Goal: Task Accomplishment & Management: Use online tool/utility

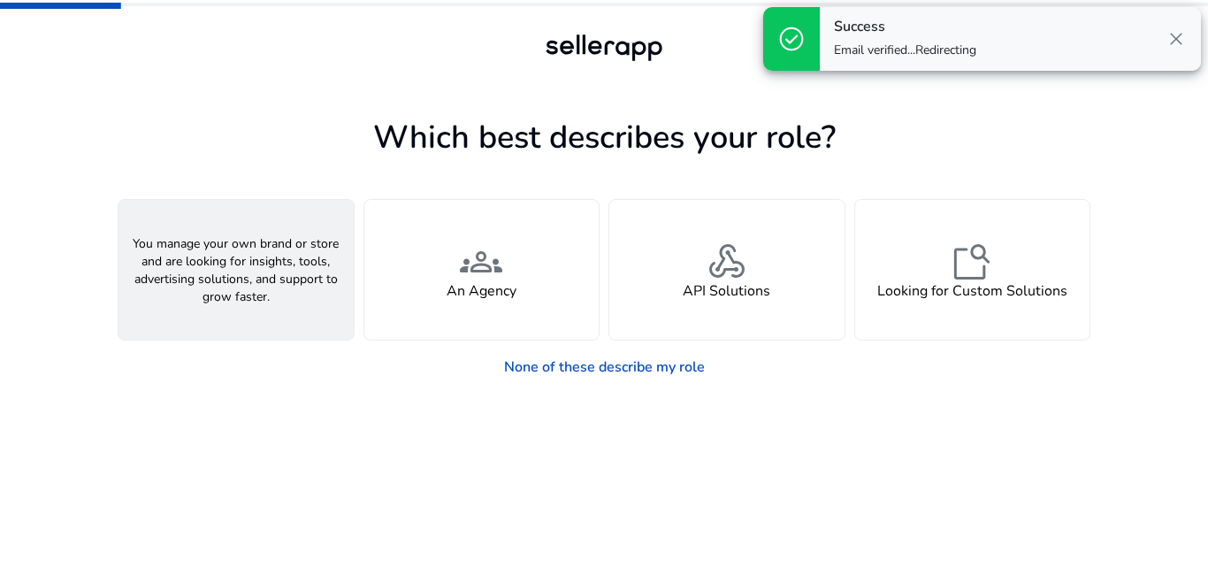
click at [276, 290] on div "person A Seller" at bounding box center [236, 270] width 235 height 140
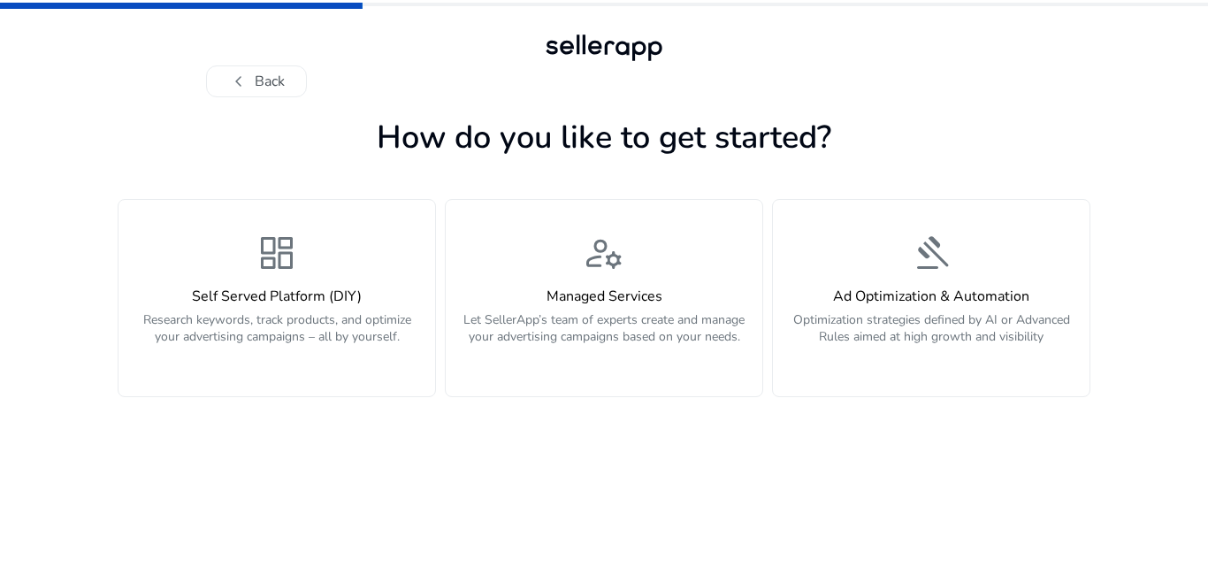
drag, startPoint x: 302, startPoint y: 329, endPoint x: 579, endPoint y: 484, distance: 317.2
click at [579, 484] on app-personalize "How do you like to get started? dashboard Self Served Platform (DIY) Research k…" at bounding box center [604, 339] width 973 height 456
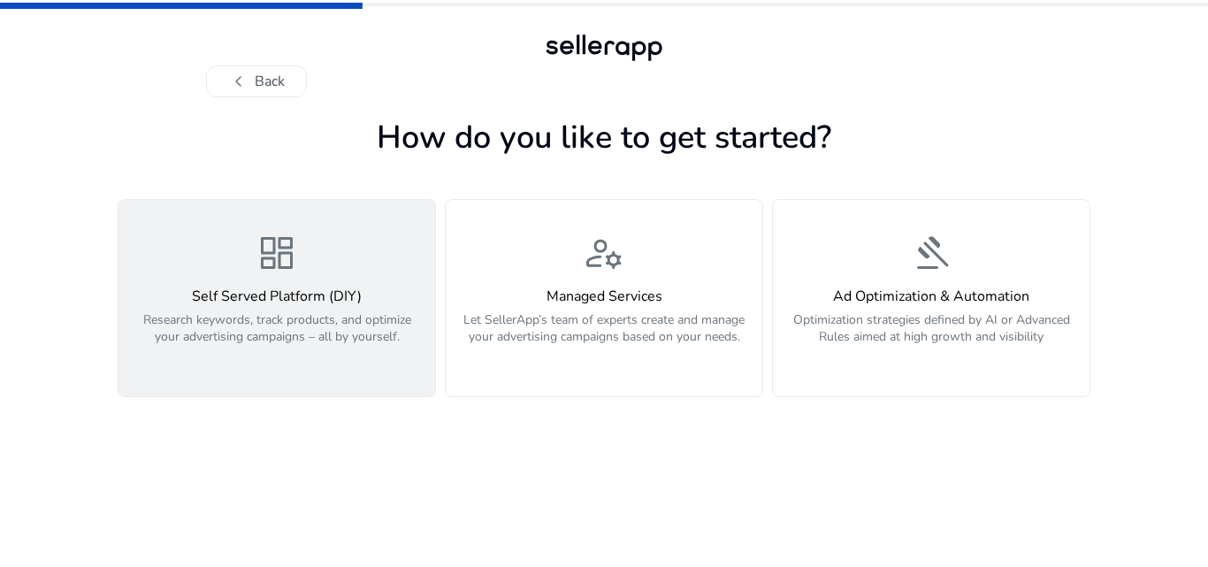
click at [337, 358] on p "Research keywords, track products, and optimize your advertising campaigns – al…" at bounding box center [276, 337] width 295 height 53
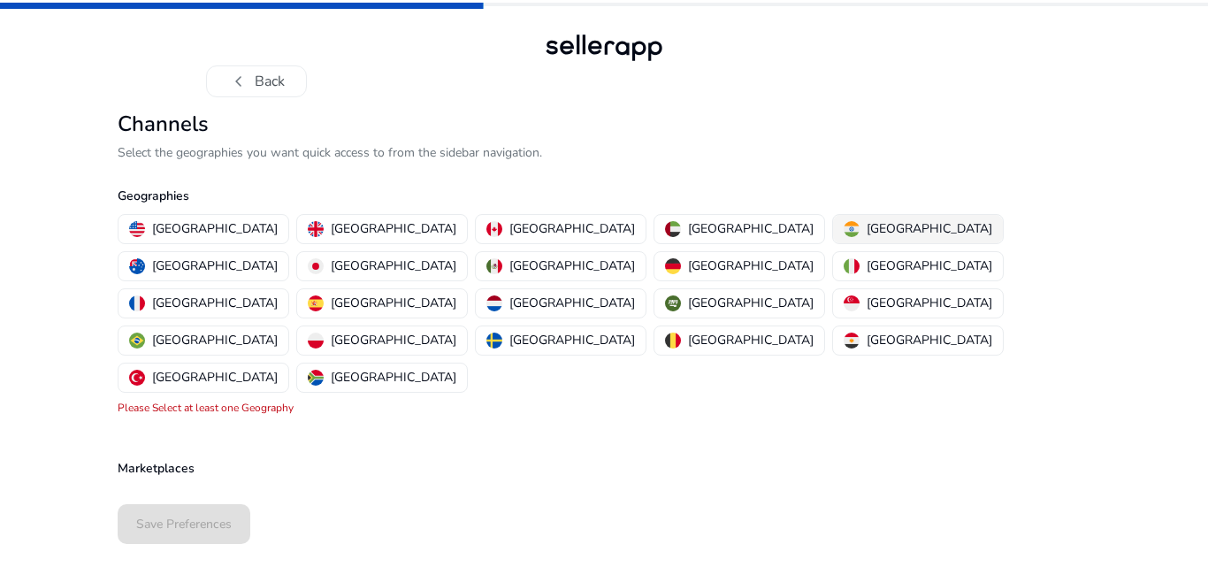
click at [844, 226] on img "button" at bounding box center [852, 229] width 16 height 16
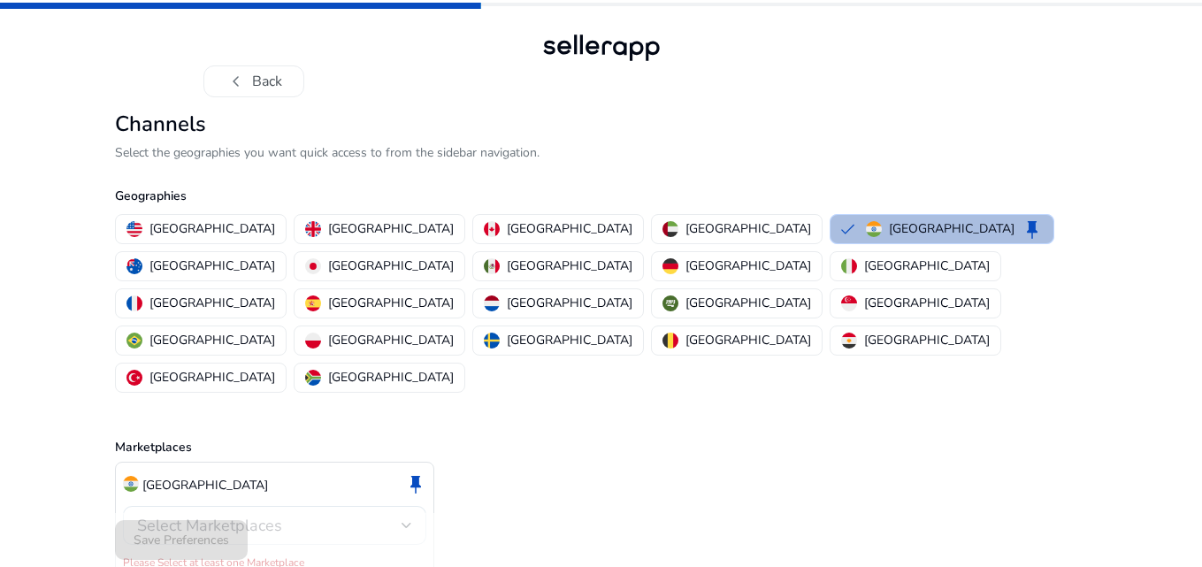
click at [293, 506] on div "Select Marketplaces" at bounding box center [274, 525] width 275 height 39
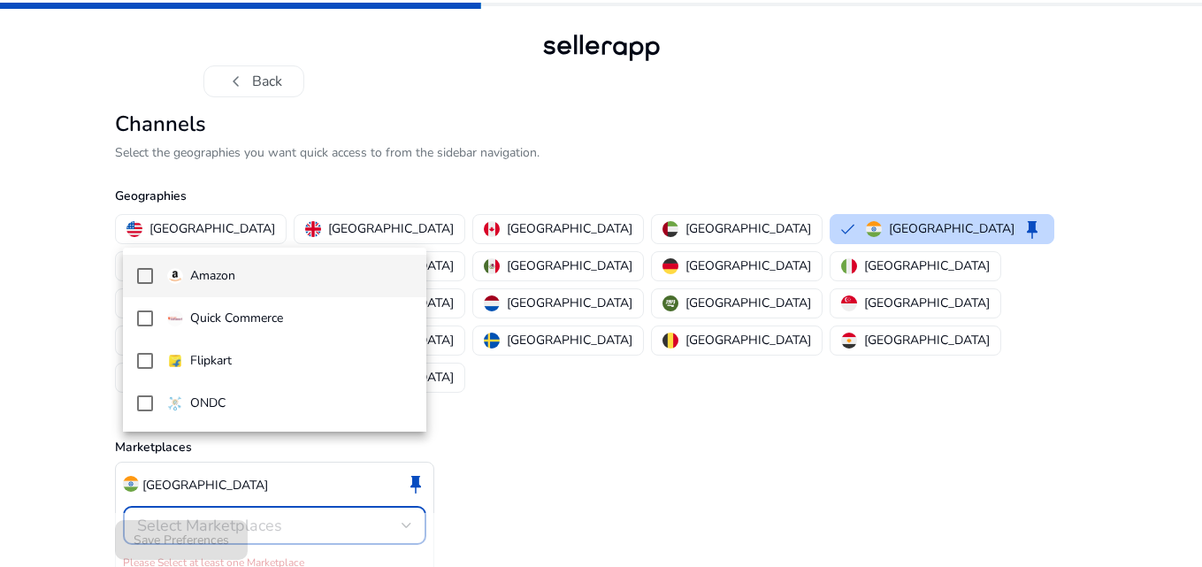
click at [205, 272] on p "Amazon" at bounding box center [212, 275] width 45 height 19
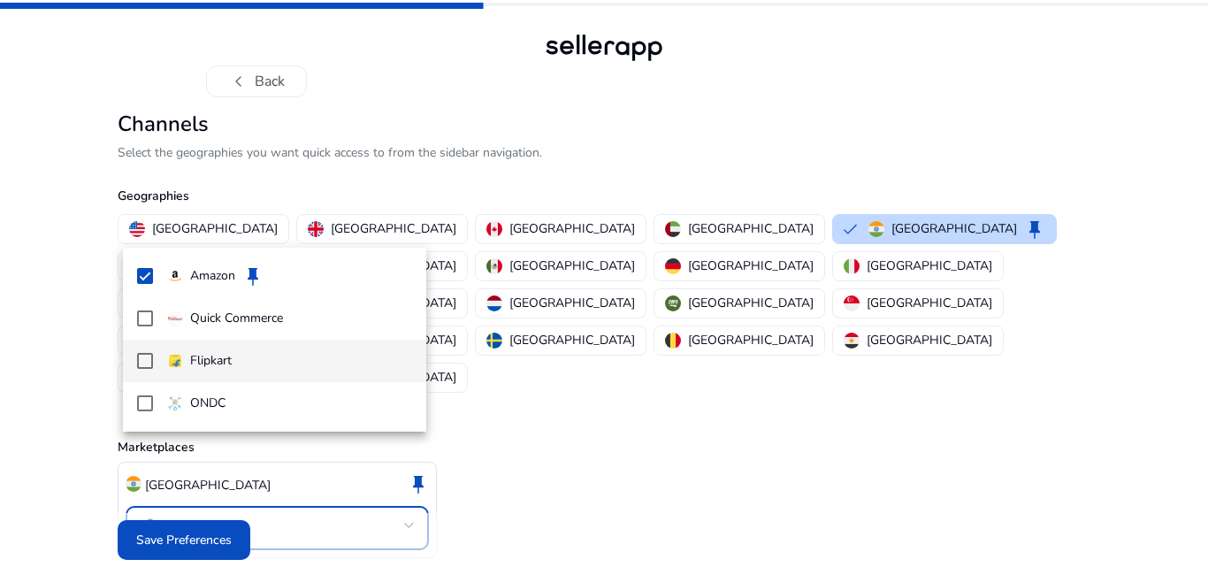
click at [196, 370] on p "Flipkart" at bounding box center [211, 360] width 42 height 19
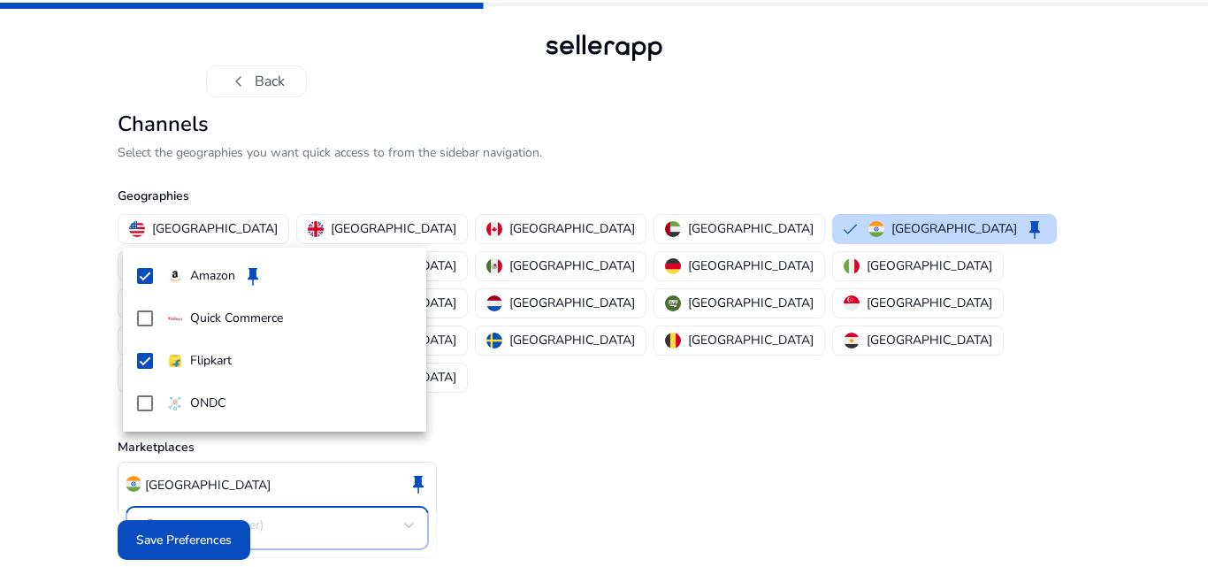
click at [233, 520] on div at bounding box center [604, 283] width 1208 height 567
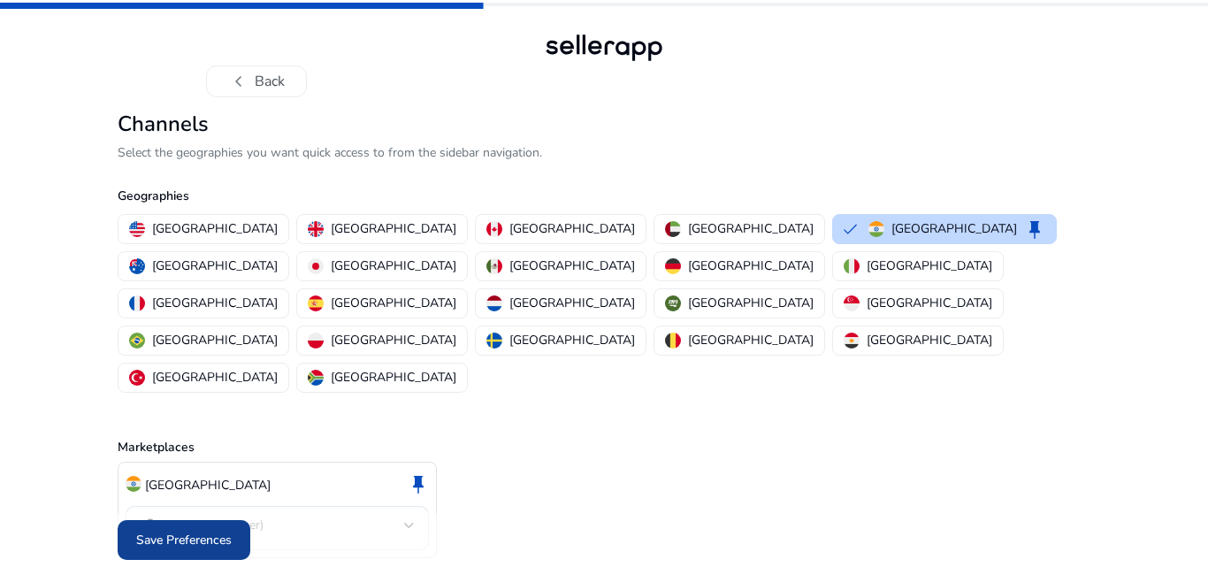
click at [209, 519] on span at bounding box center [184, 540] width 133 height 42
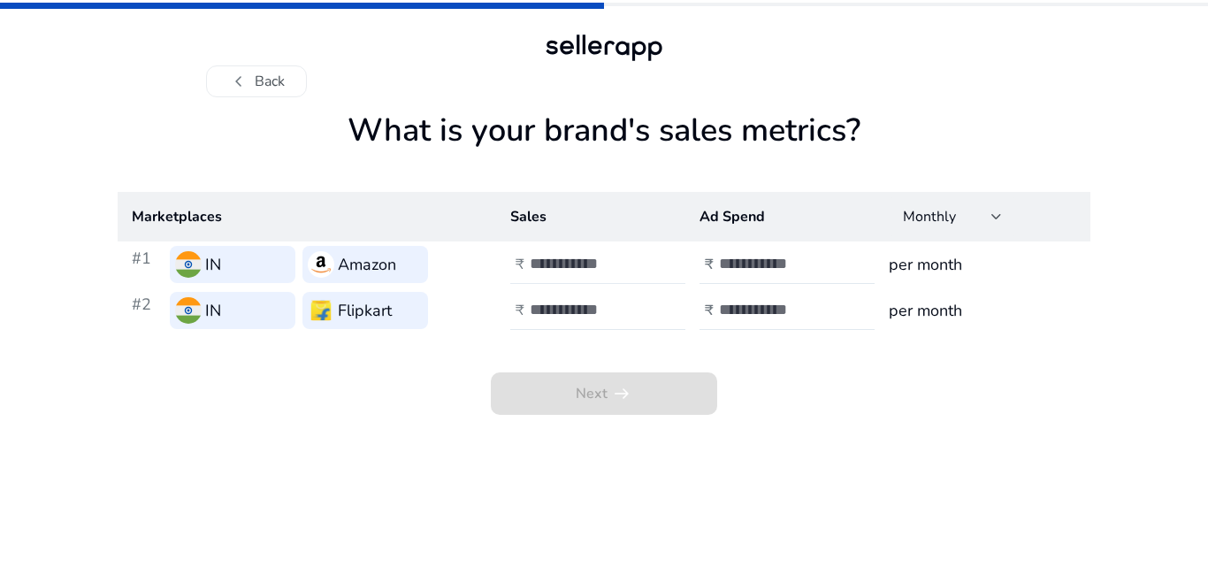
click at [587, 272] on input "number" at bounding box center [589, 263] width 119 height 19
type input "******"
click at [564, 310] on input "number" at bounding box center [589, 309] width 119 height 19
type input "*****"
click at [781, 255] on input "number" at bounding box center [778, 263] width 119 height 19
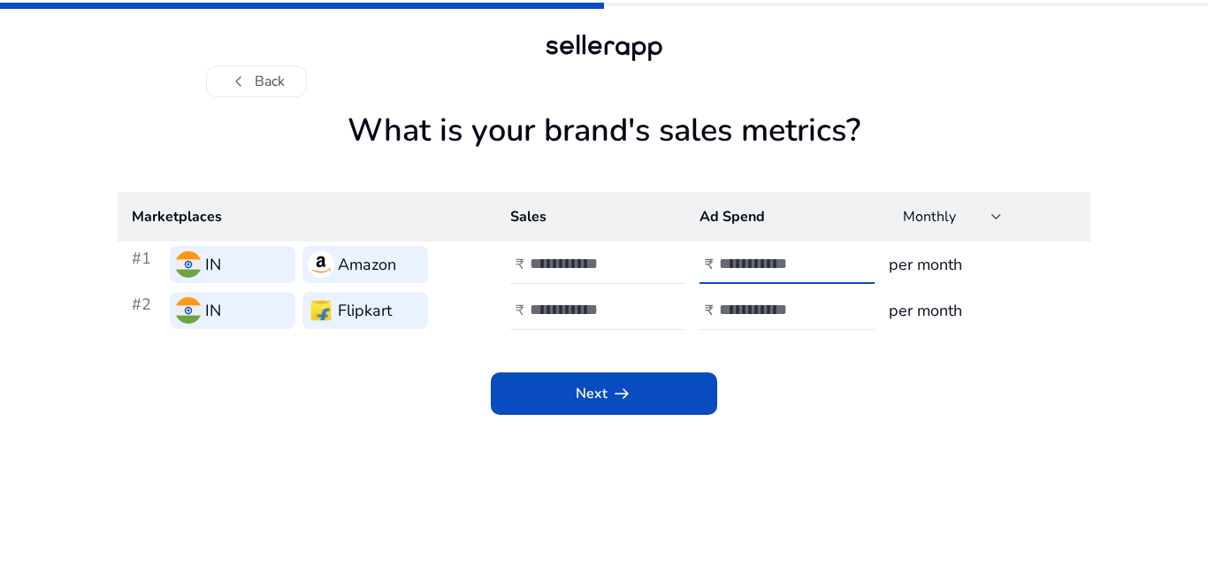
type input "*****"
click at [746, 305] on input "number" at bounding box center [778, 309] width 119 height 19
type input "****"
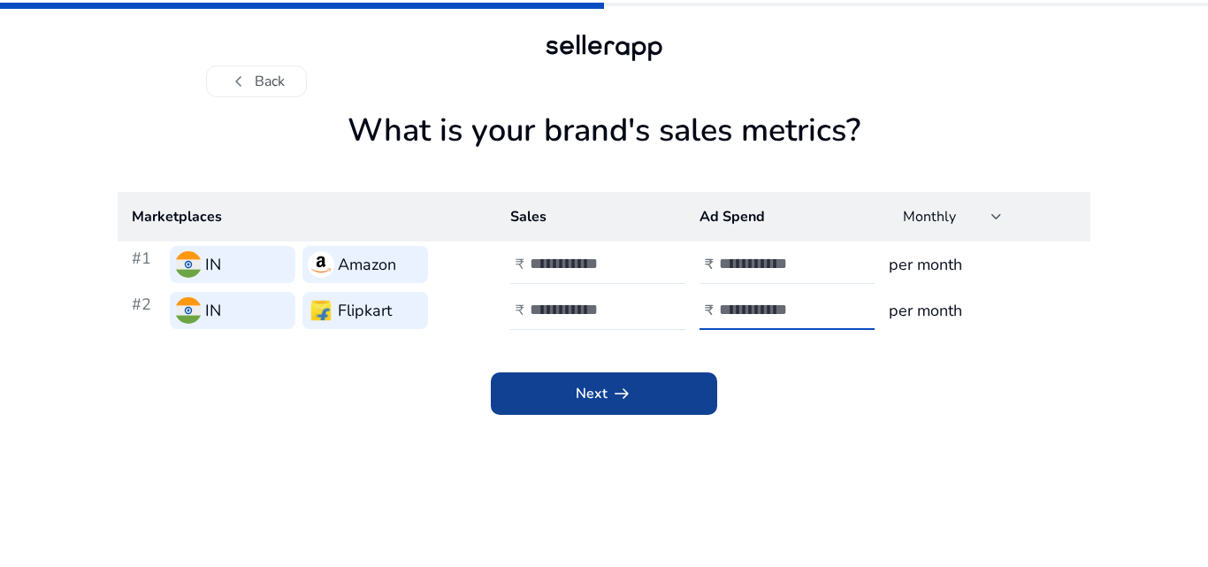
click at [674, 396] on span at bounding box center [604, 393] width 226 height 42
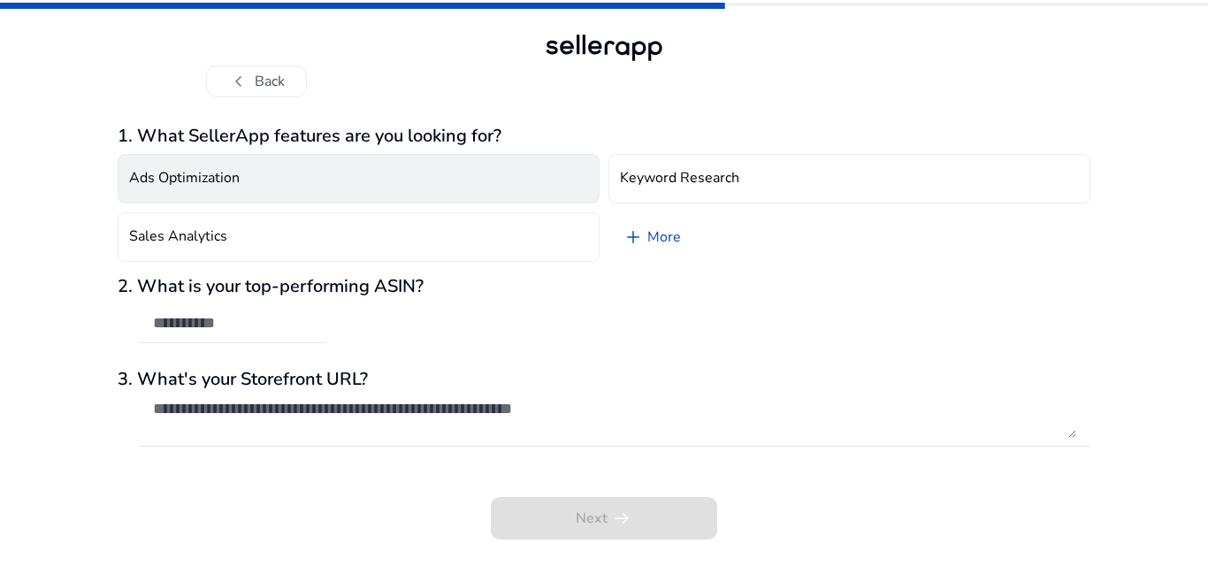
click at [471, 180] on button "Ads Optimization" at bounding box center [359, 179] width 482 height 50
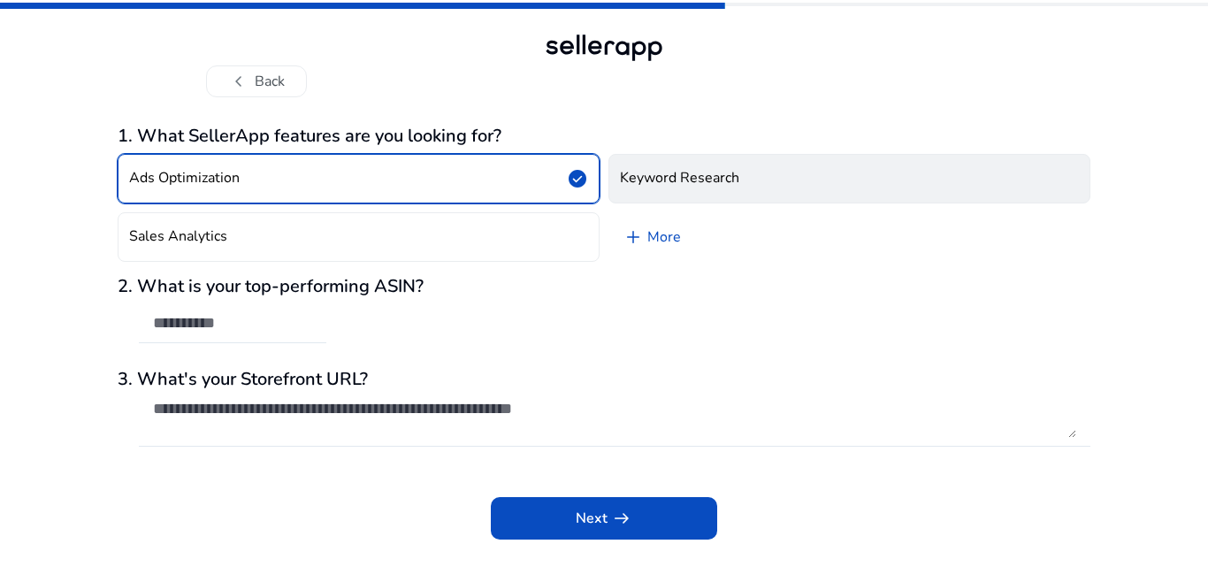
click at [682, 179] on h4 "Keyword Research" at bounding box center [679, 178] width 119 height 17
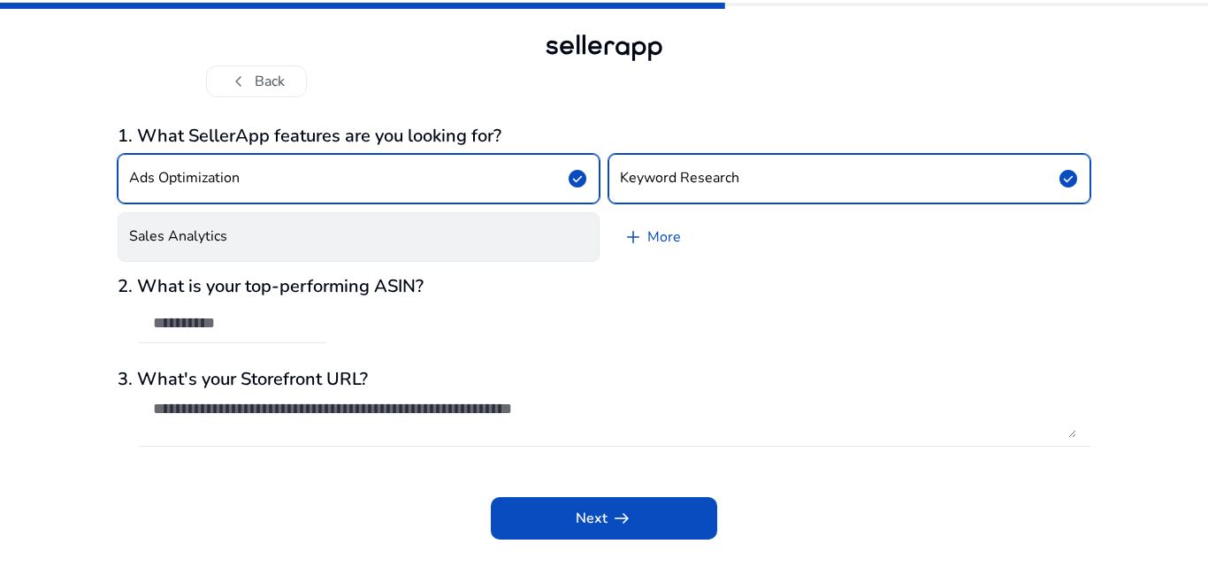
click at [490, 237] on button "Sales Analytics" at bounding box center [359, 237] width 482 height 50
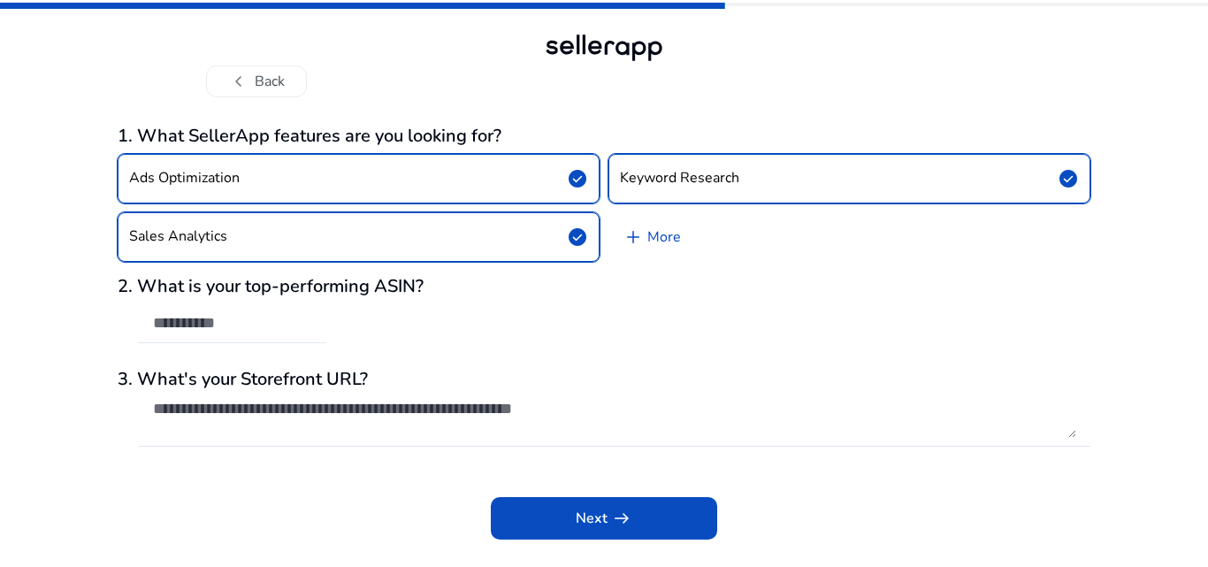
click at [567, 236] on span "check_circle" at bounding box center [577, 236] width 21 height 21
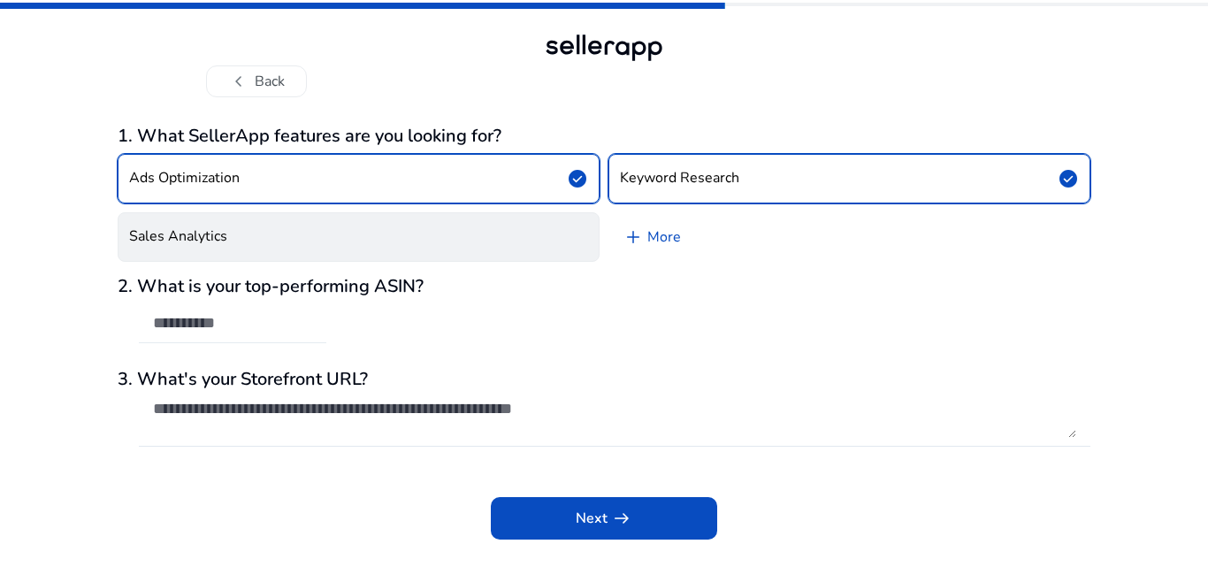
click at [267, 331] on input "text" at bounding box center [232, 322] width 159 height 19
click at [428, 417] on textarea at bounding box center [615, 418] width 924 height 39
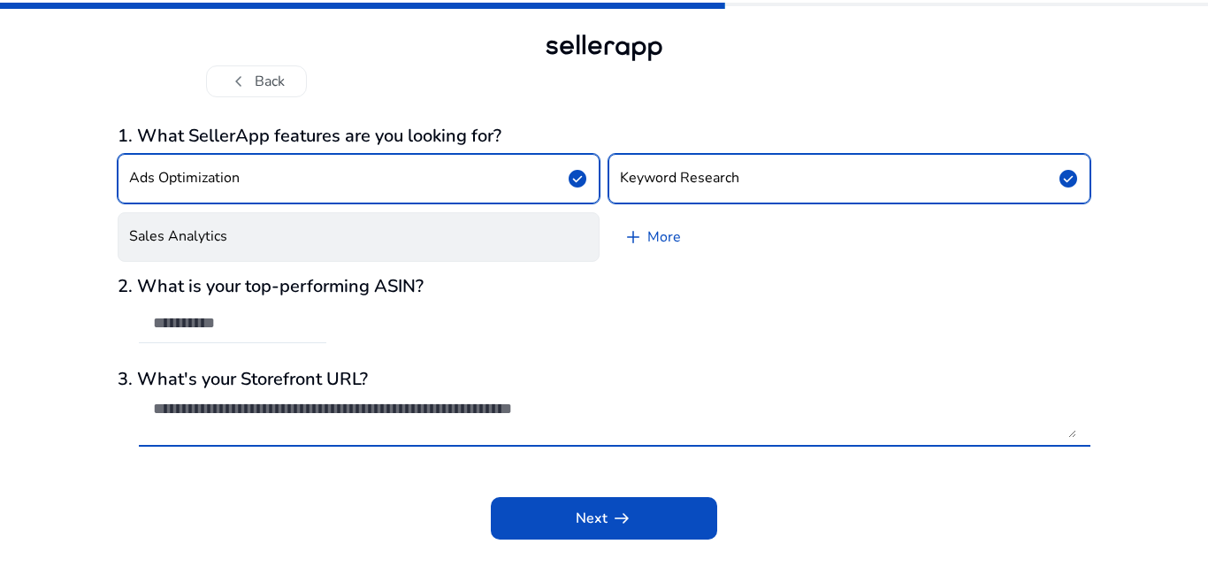
click at [335, 395] on div at bounding box center [615, 418] width 924 height 57
paste textarea "**********"
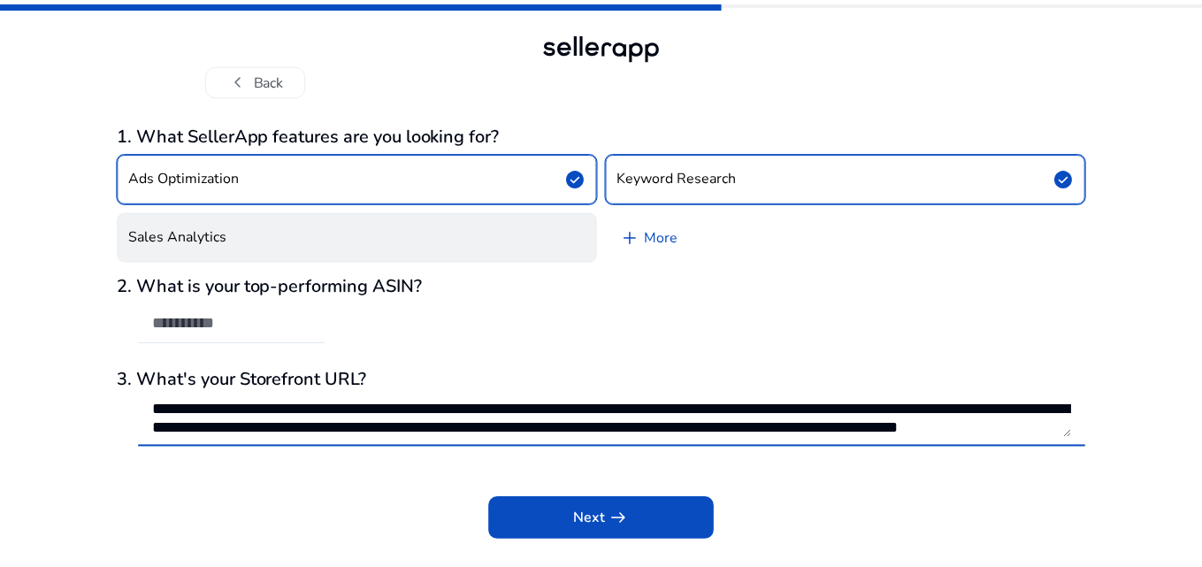
scroll to position [20, 0]
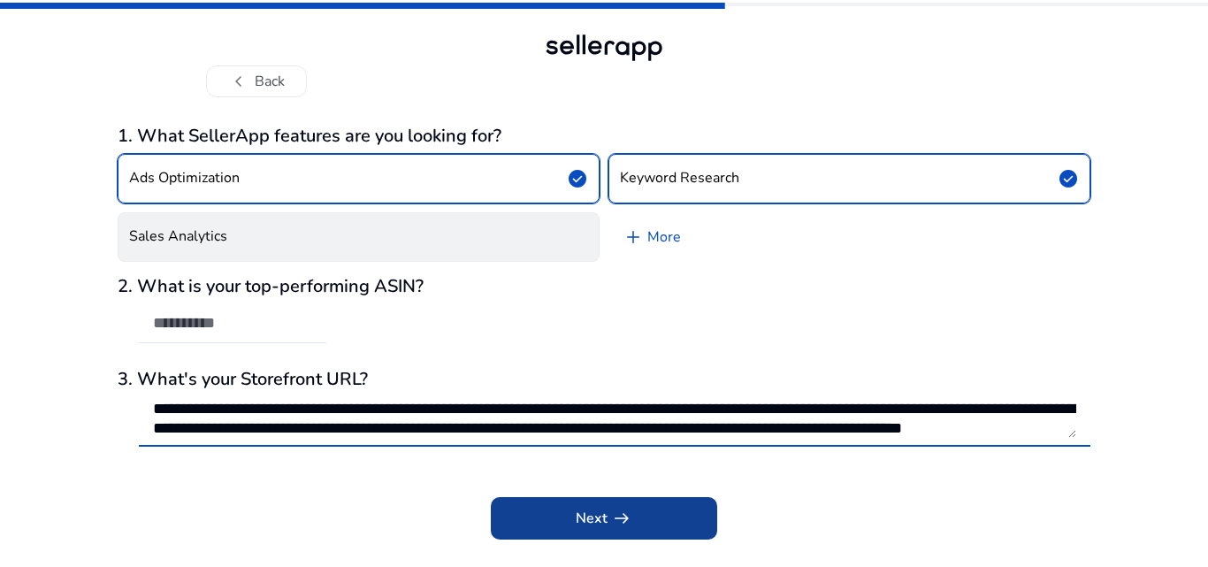
type textarea "**********"
click at [650, 516] on span at bounding box center [604, 518] width 226 height 42
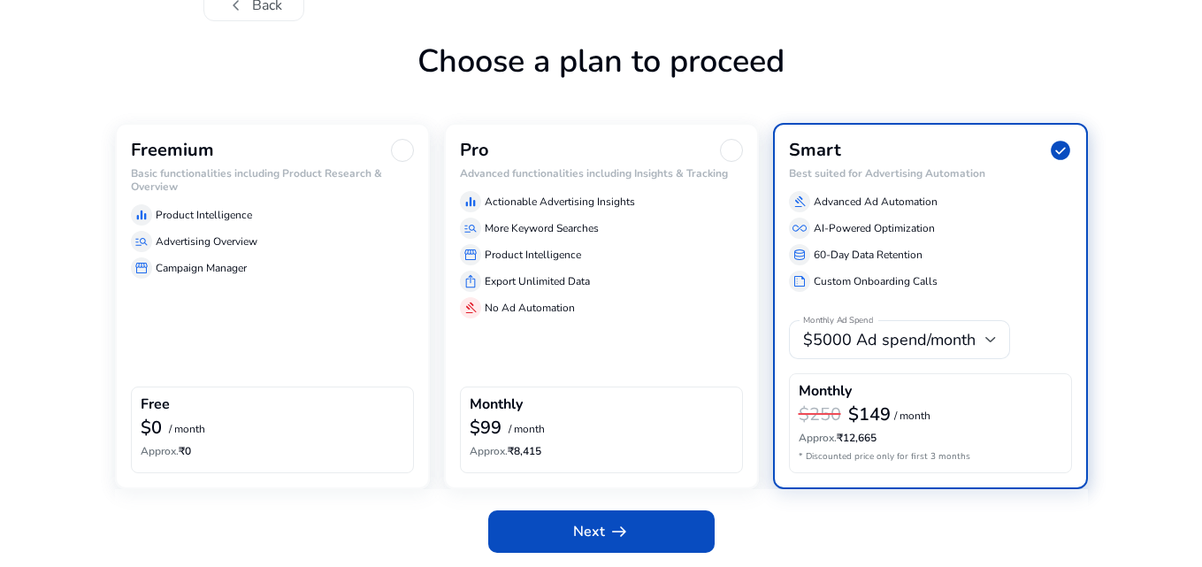
click at [223, 235] on p "Advertising Overview" at bounding box center [207, 242] width 102 height 16
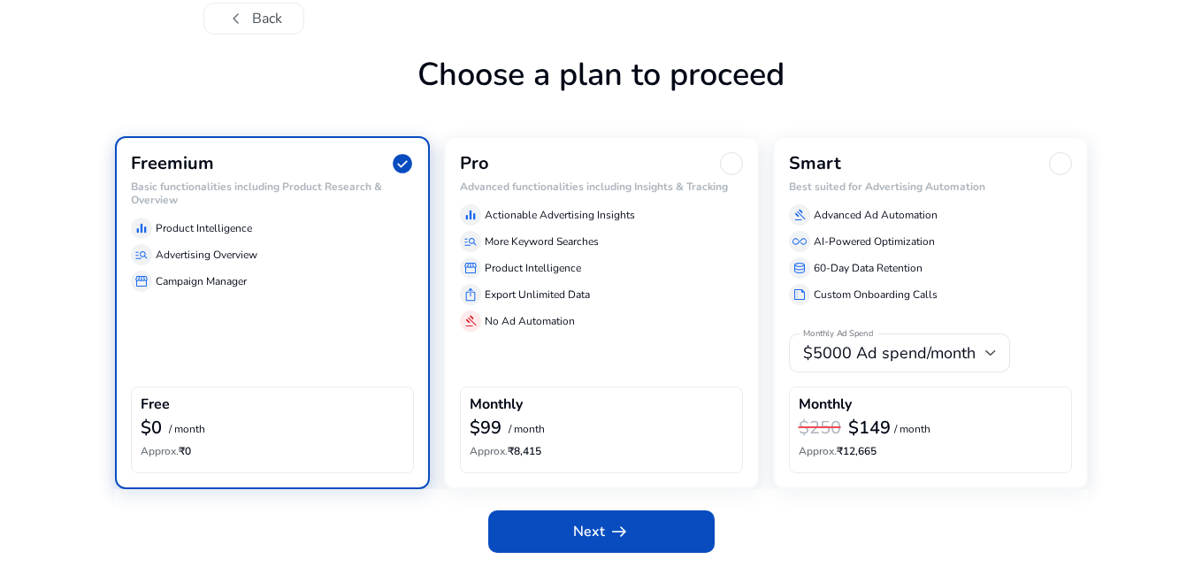
scroll to position [63, 0]
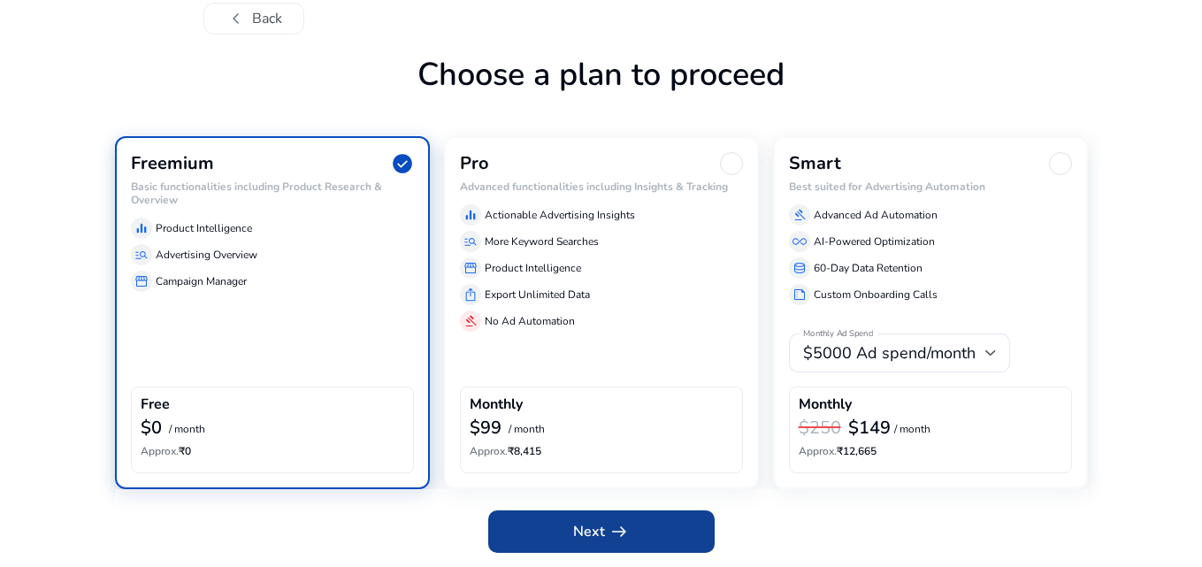
click at [558, 537] on span at bounding box center [601, 531] width 226 height 42
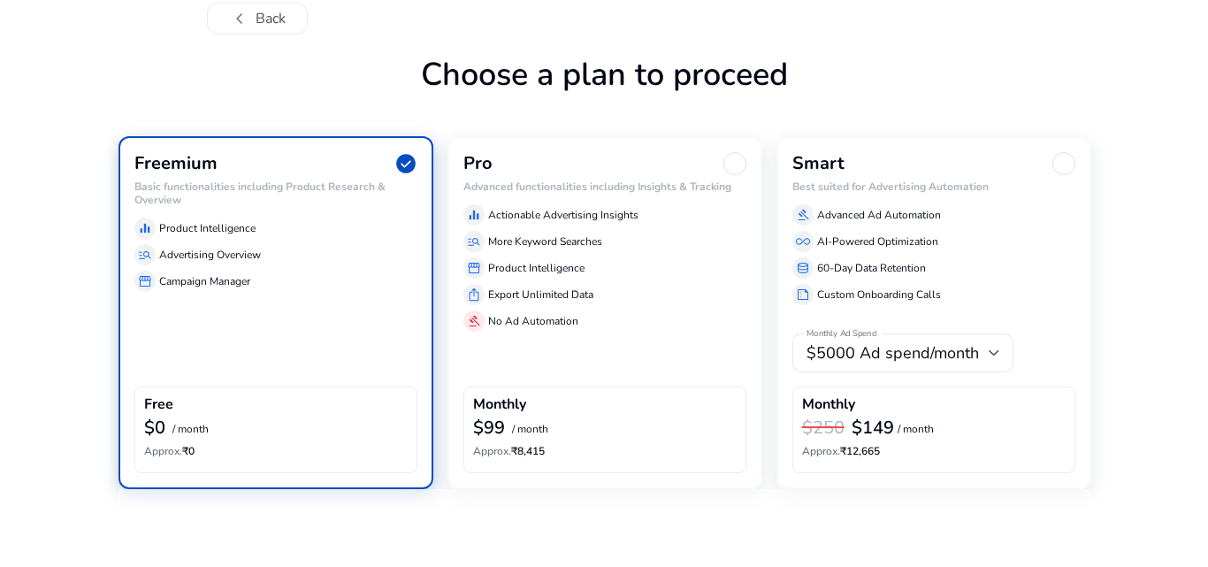
scroll to position [0, 0]
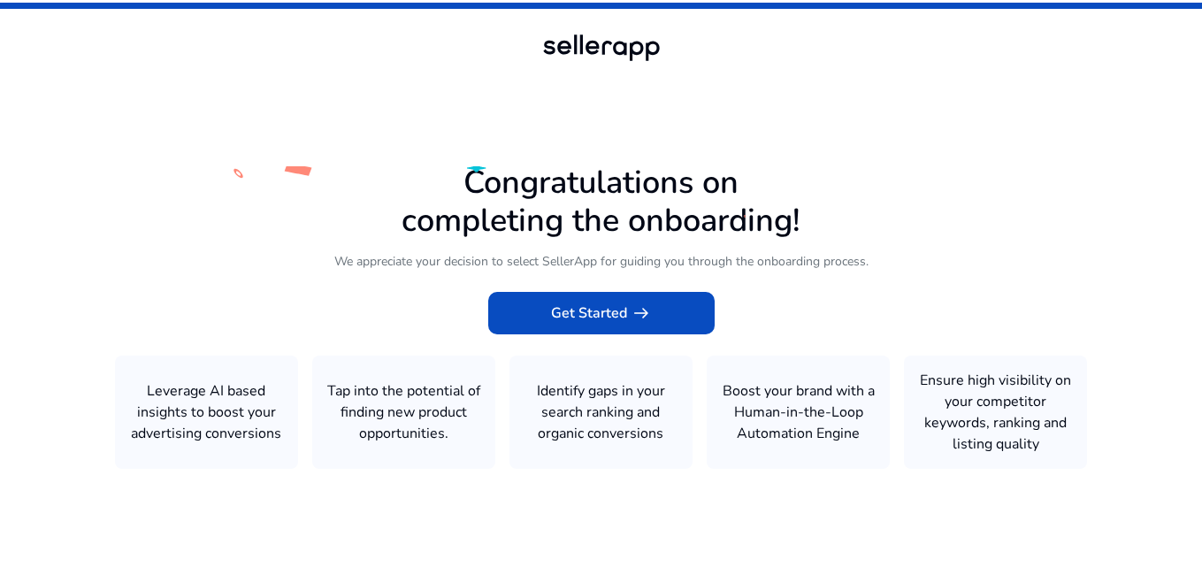
click at [629, 347] on icon at bounding box center [601, 281] width 1202 height 562
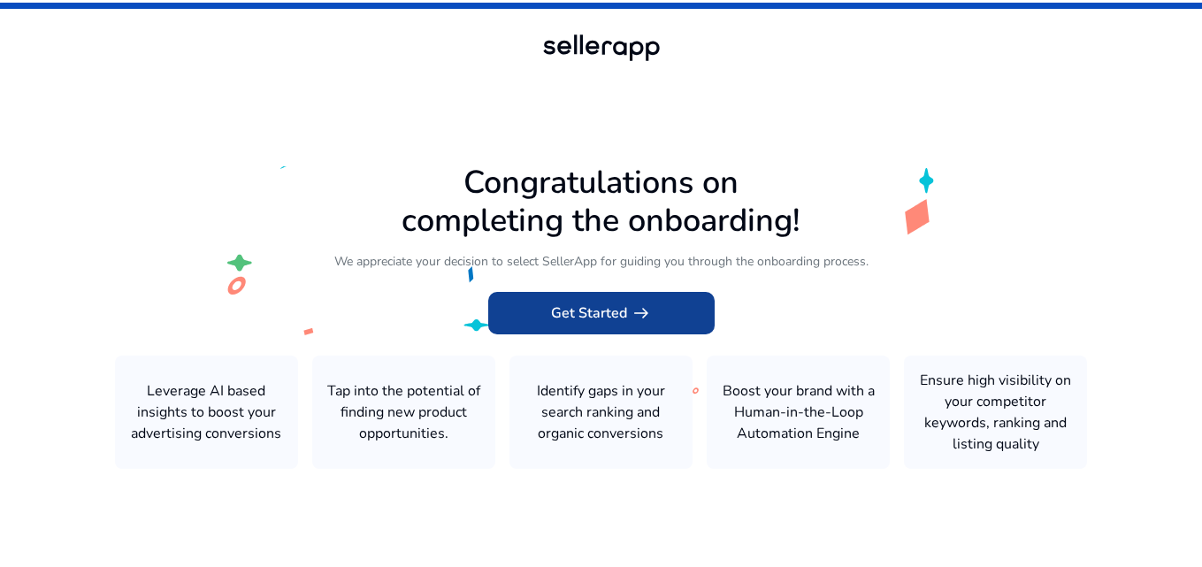
click at [607, 331] on span at bounding box center [601, 313] width 226 height 42
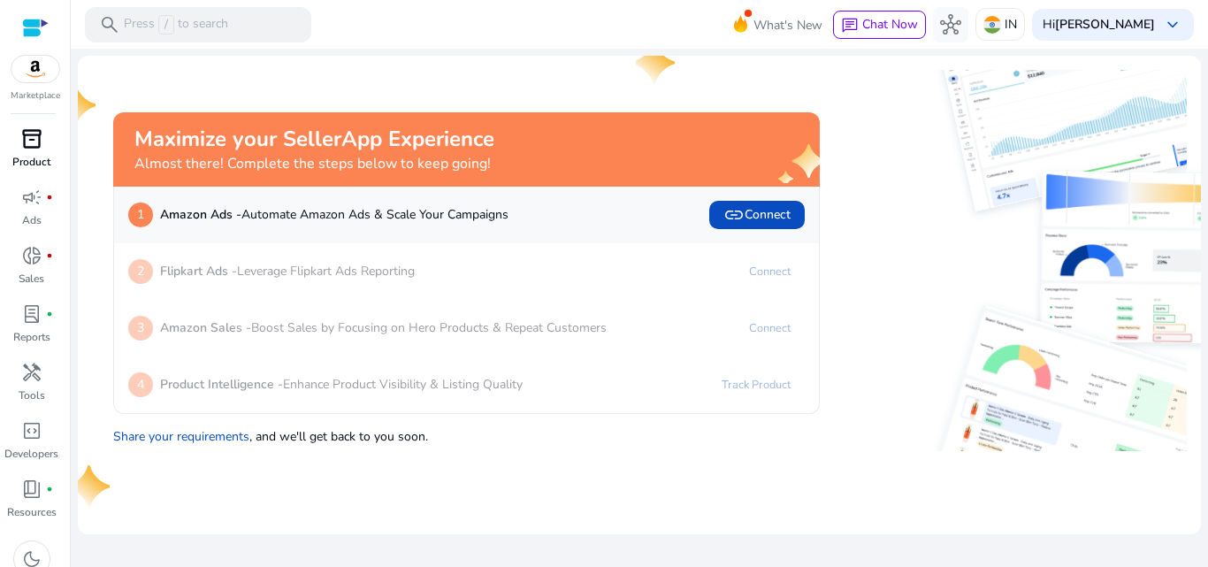
click at [12, 142] on div "inventory_2" at bounding box center [32, 139] width 50 height 28
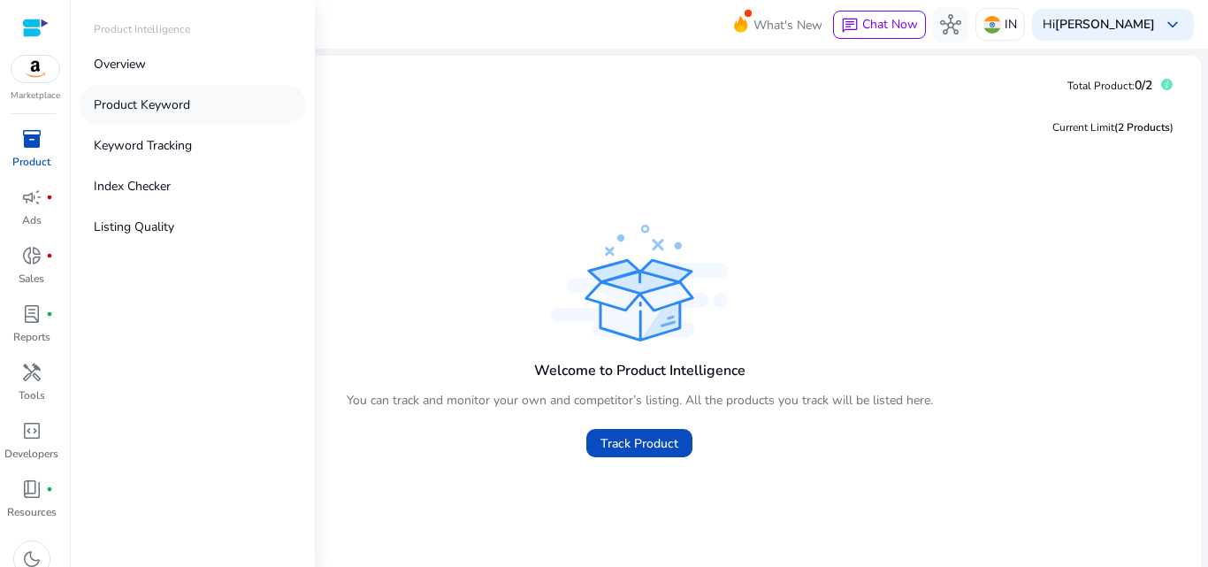
click at [150, 111] on p "Product Keyword" at bounding box center [142, 105] width 96 height 19
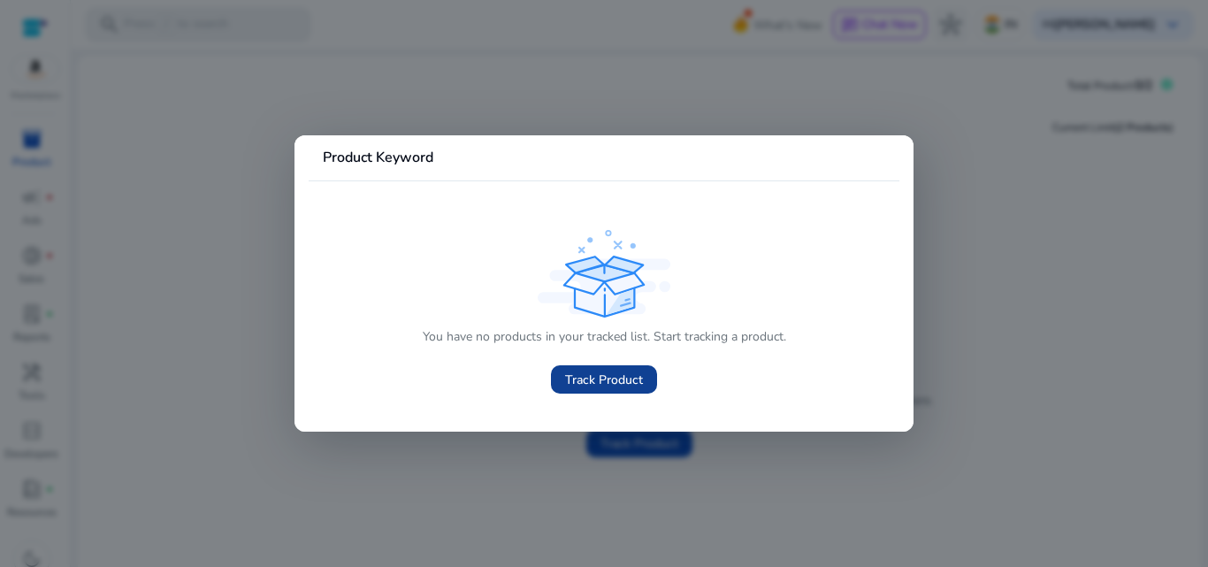
click at [618, 376] on span "Track Product" at bounding box center [604, 380] width 78 height 19
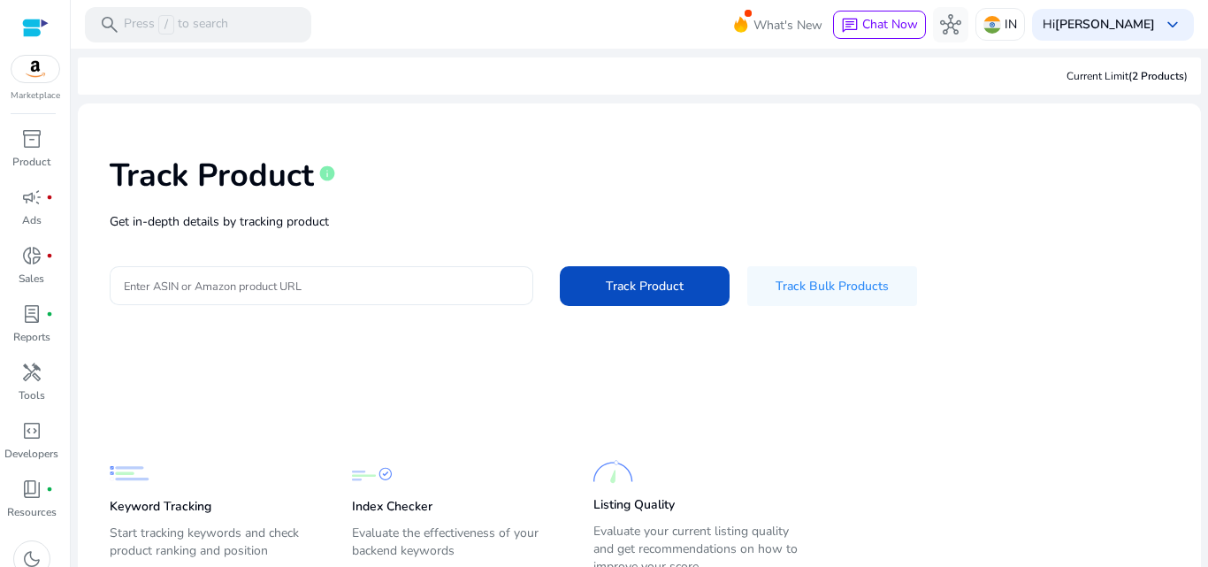
click at [277, 296] on div at bounding box center [321, 285] width 395 height 39
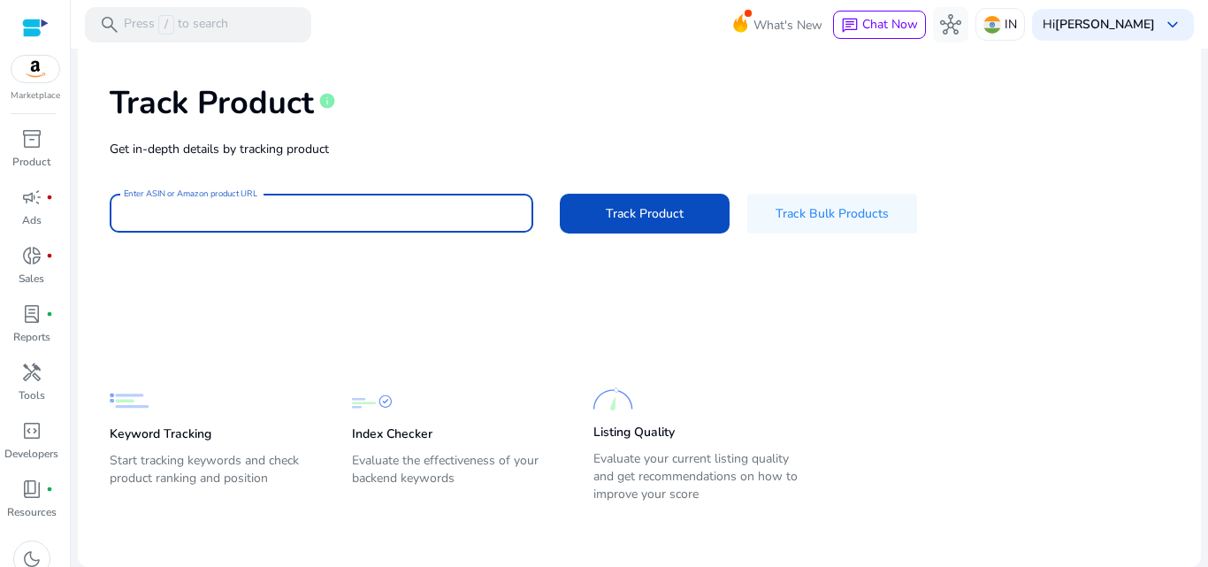
paste input "**********"
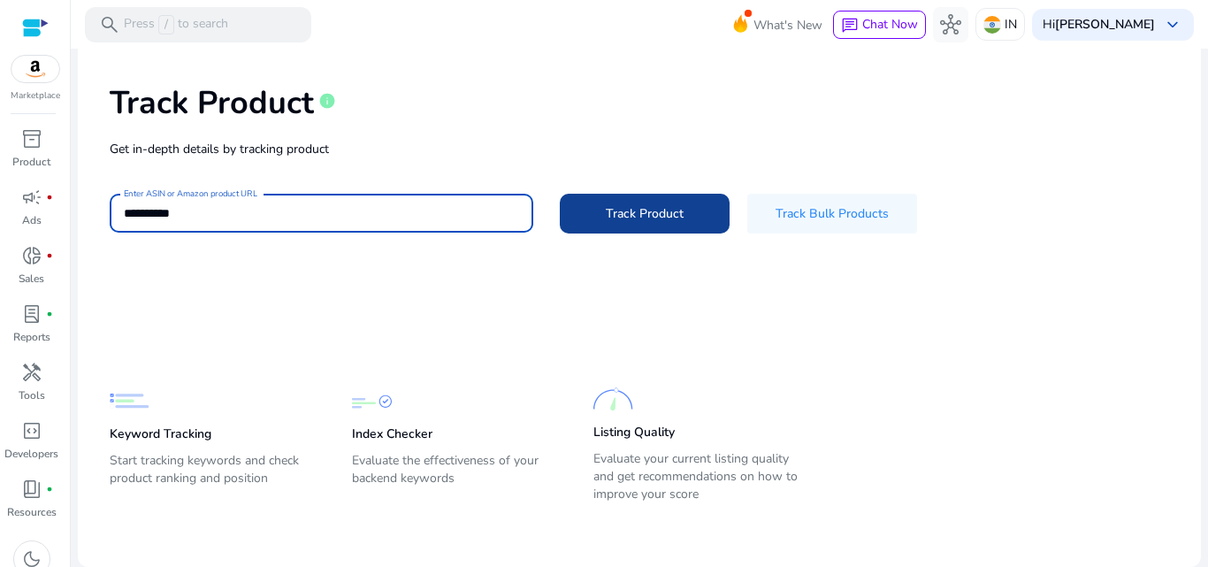
type input "**********"
click at [673, 214] on span "Track Product" at bounding box center [645, 213] width 78 height 19
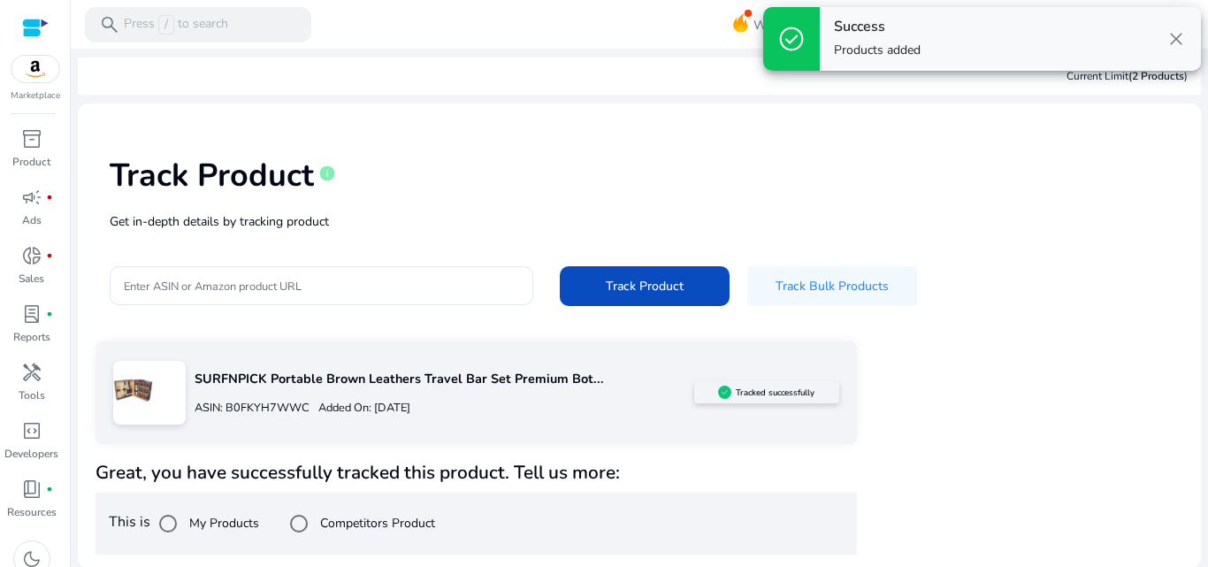
scroll to position [1, 0]
click at [188, 517] on div at bounding box center [168, 523] width 42 height 42
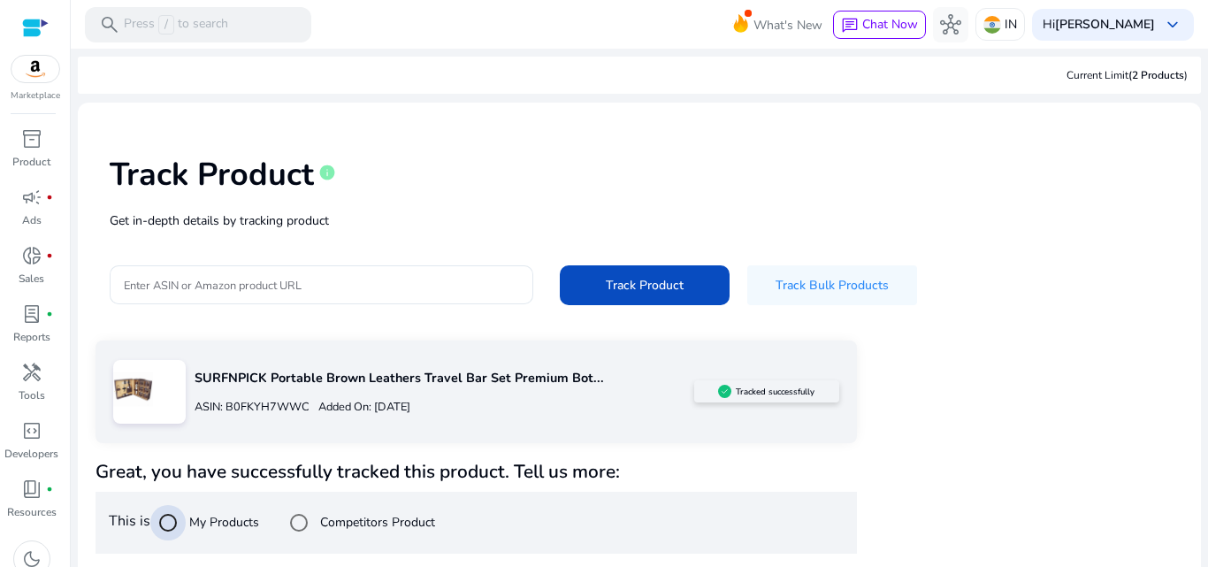
scroll to position [210, 0]
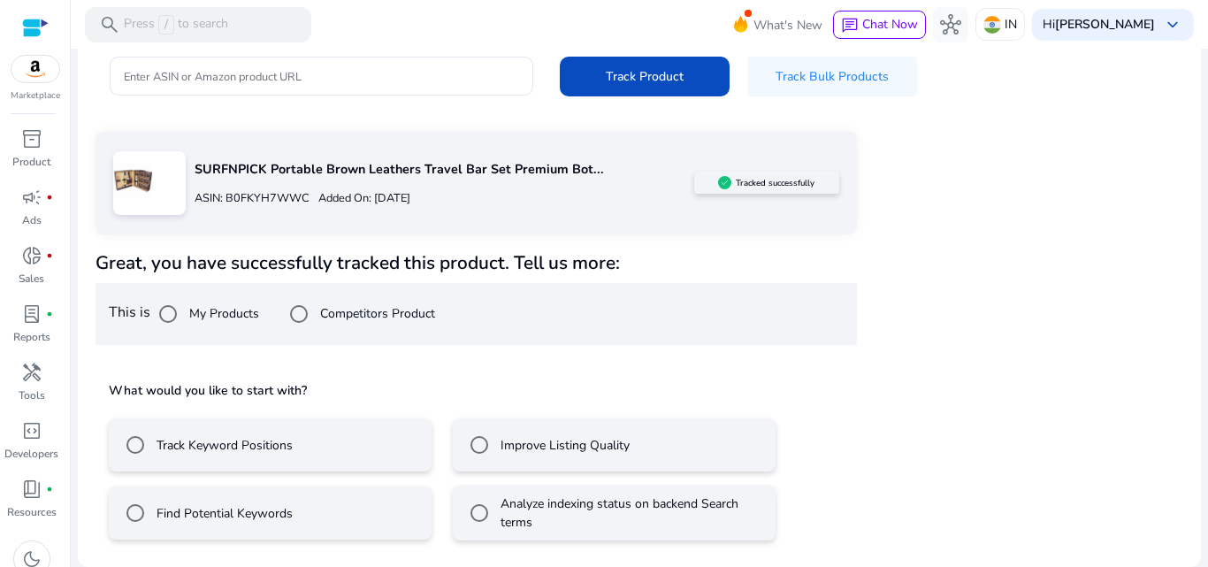
click at [234, 452] on label "Track Keyword Positions" at bounding box center [223, 445] width 140 height 19
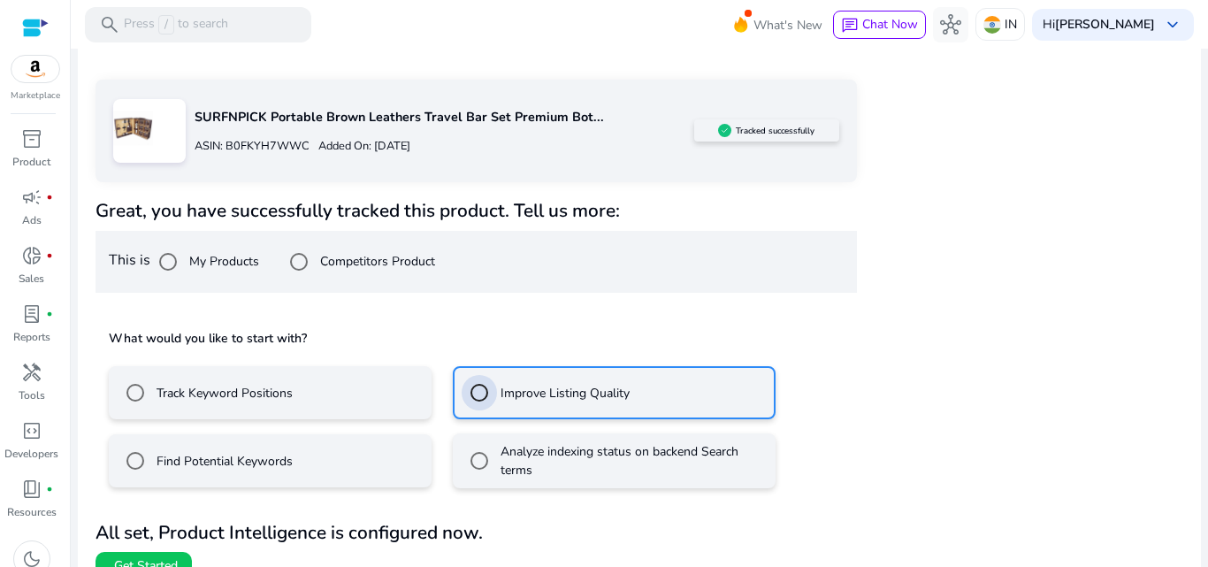
scroll to position [288, 0]
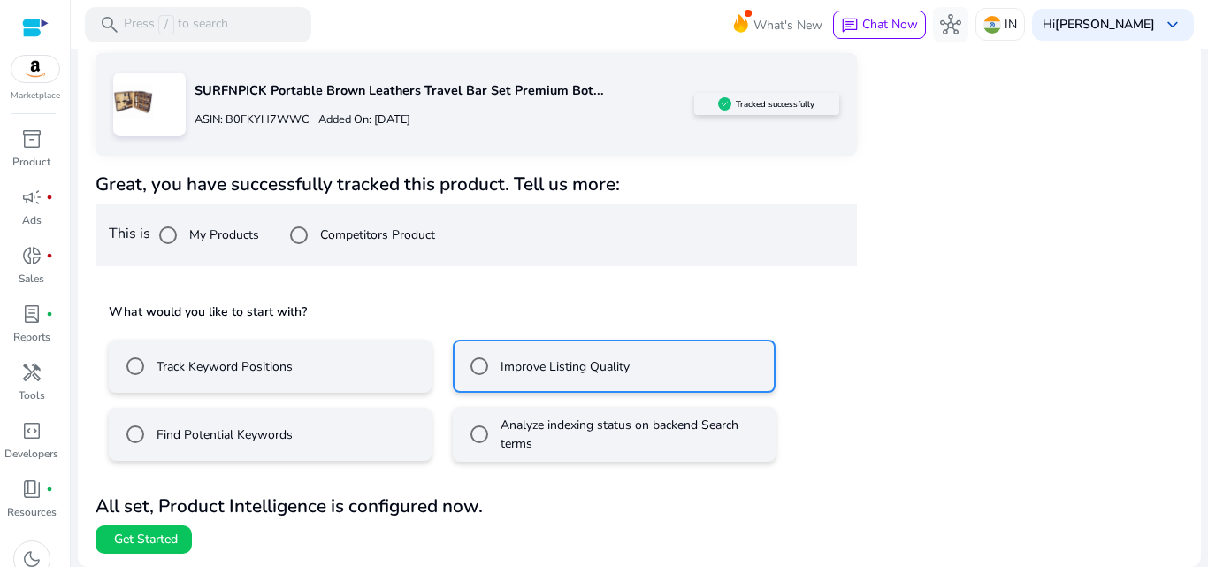
click at [220, 426] on label "Find Potential Keywords" at bounding box center [223, 435] width 140 height 19
click at [355, 423] on mat-radio-button "Find Potential Keywords" at bounding box center [270, 434] width 323 height 53
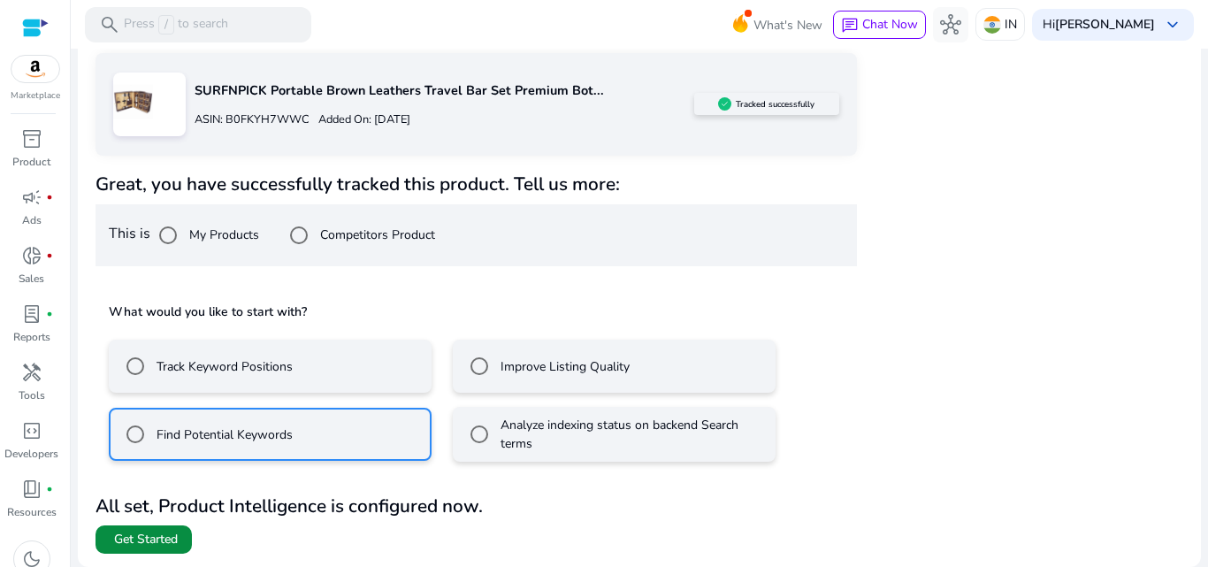
click at [136, 536] on span "Get Started" at bounding box center [146, 540] width 64 height 18
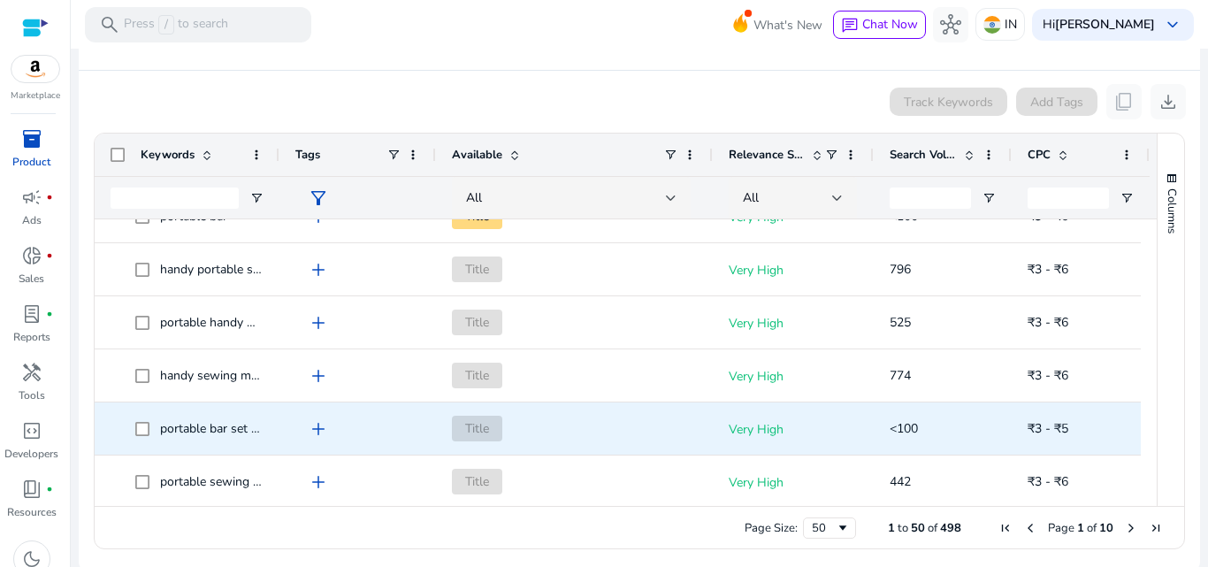
scroll to position [325, 0]
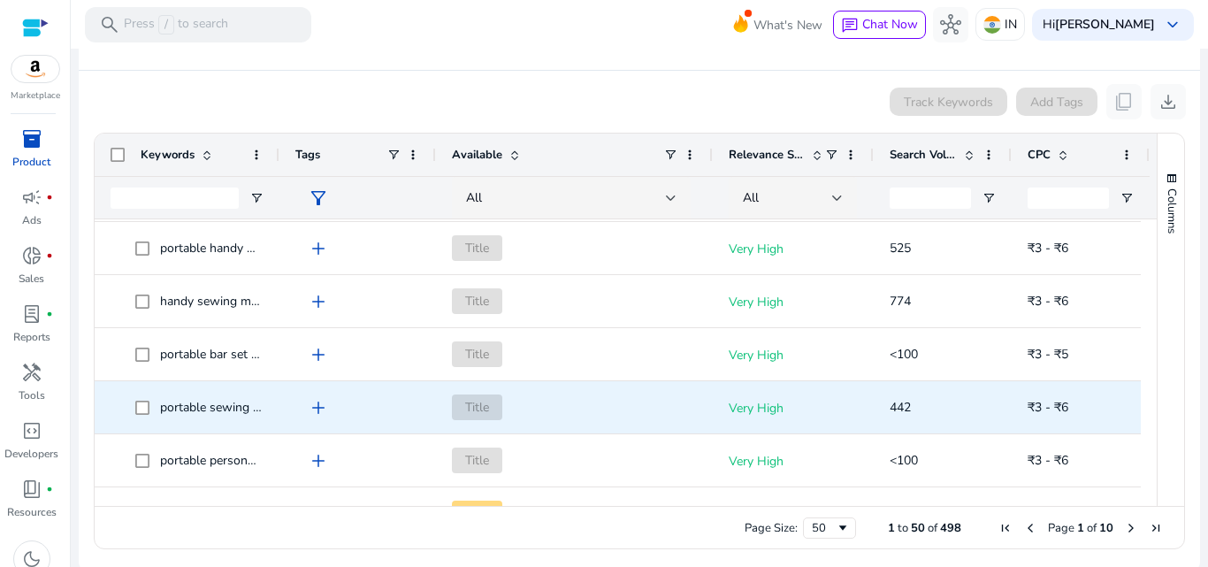
click at [234, 410] on span "portable sewing machine handy" at bounding box center [247, 407] width 175 height 17
click at [311, 414] on span "add" at bounding box center [318, 407] width 21 height 21
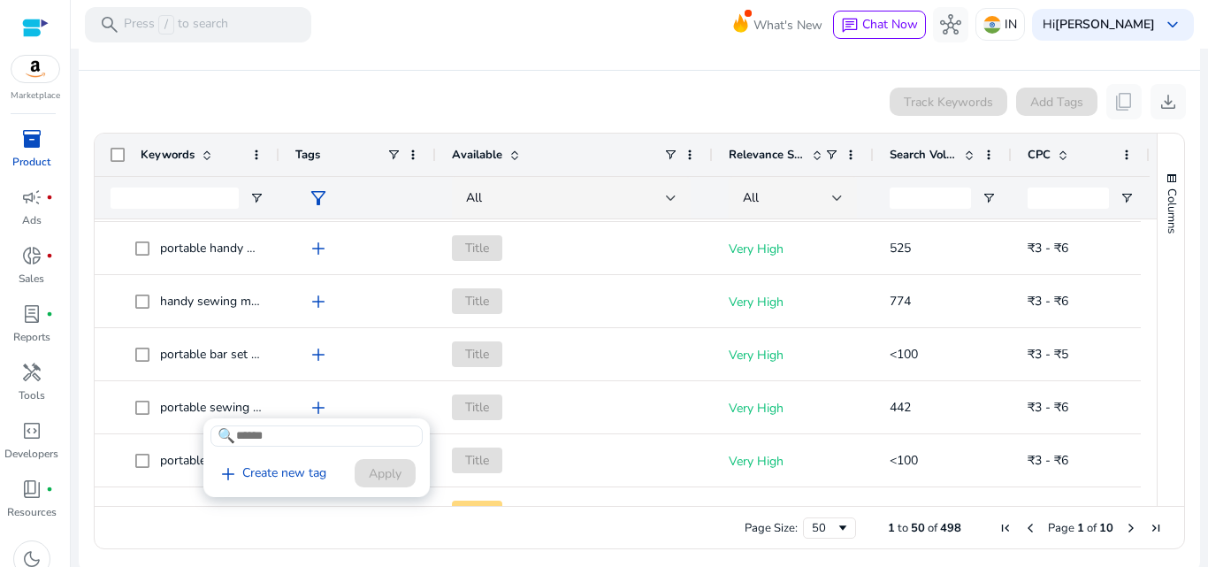
click at [332, 380] on div at bounding box center [604, 283] width 1208 height 567
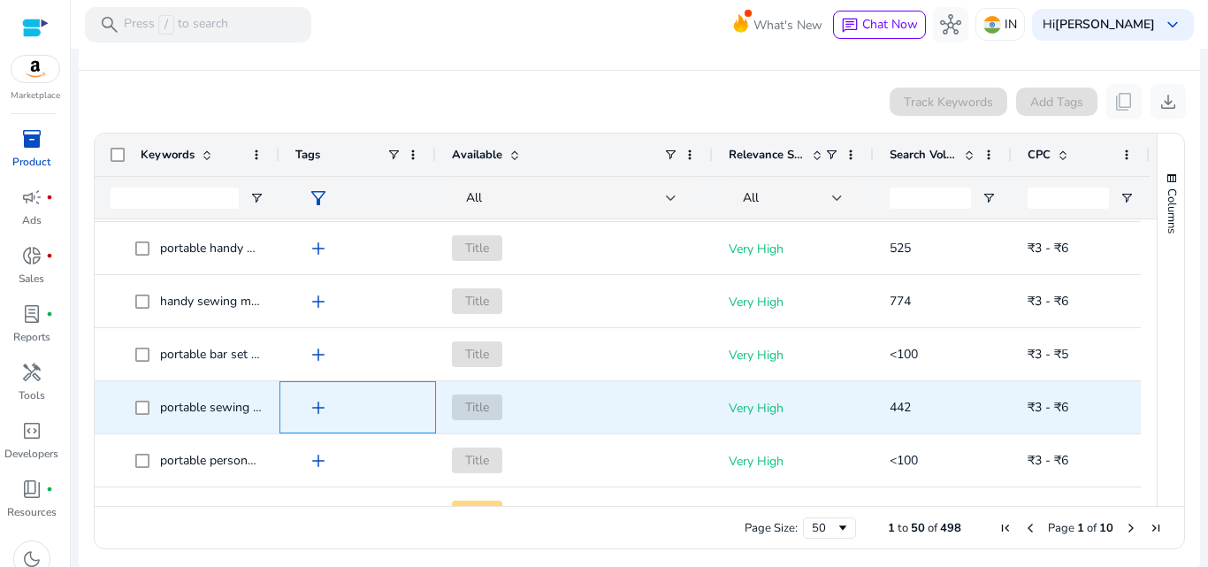
scroll to position [457, 0]
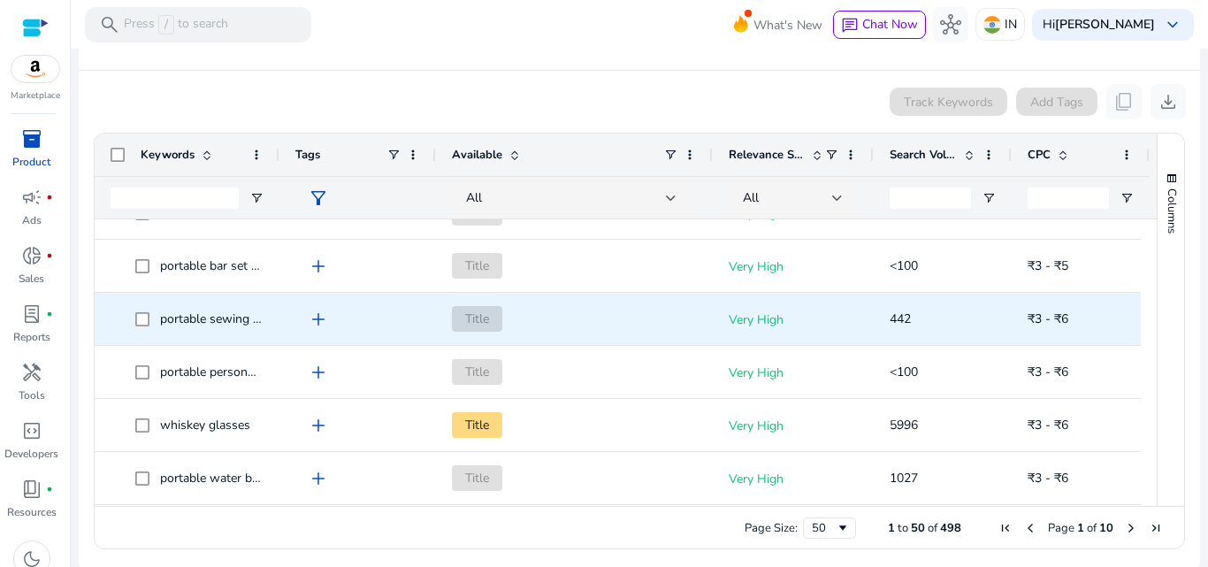
click at [212, 324] on span "portable sewing machine handy" at bounding box center [247, 319] width 175 height 17
click at [246, 324] on span "portable sewing machine handy" at bounding box center [247, 319] width 175 height 17
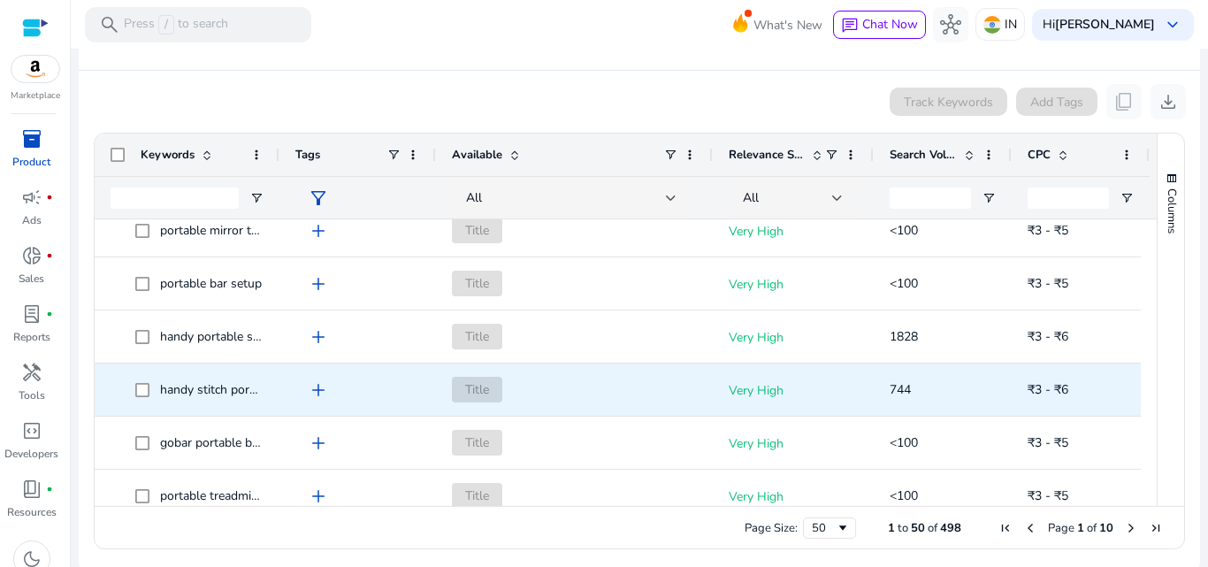
scroll to position [851, 0]
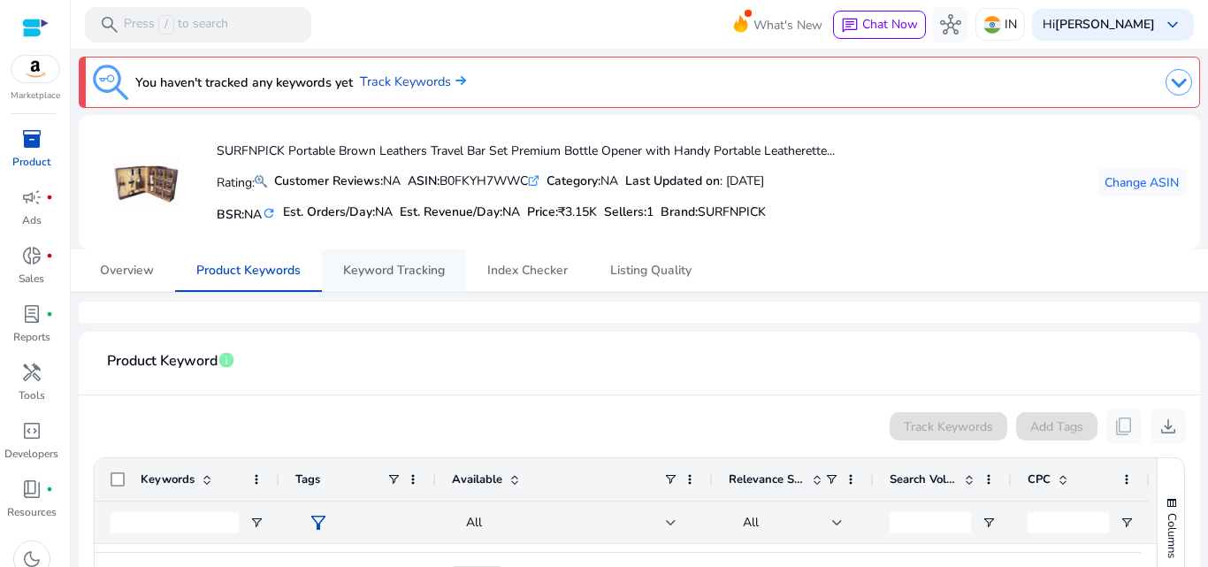
click at [351, 275] on span "Keyword Tracking" at bounding box center [394, 271] width 102 height 12
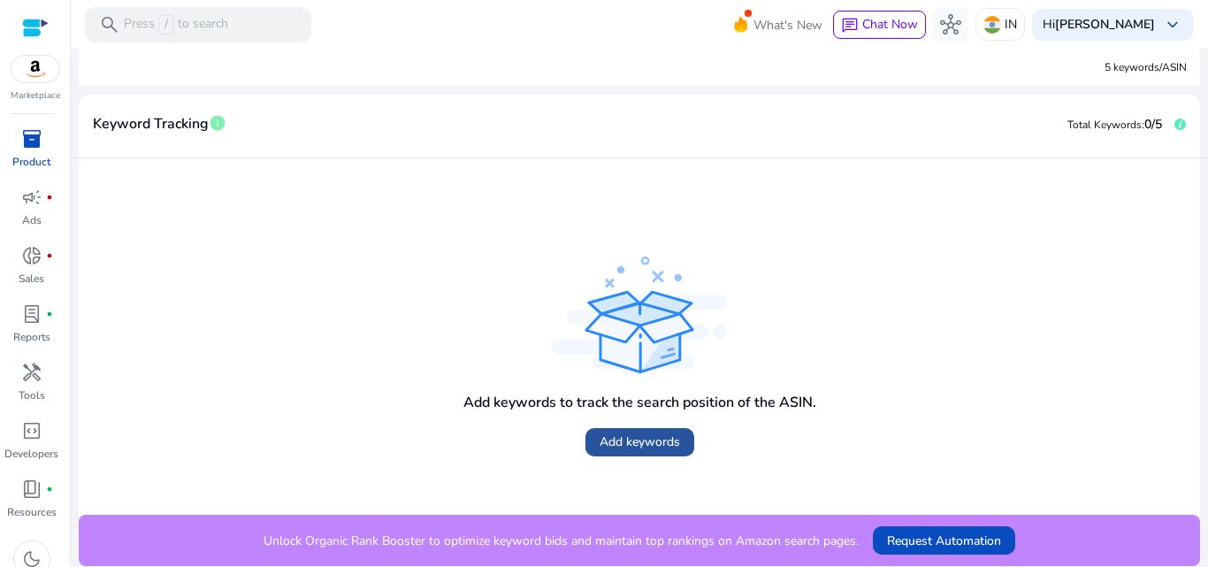
click at [650, 431] on span at bounding box center [640, 442] width 109 height 42
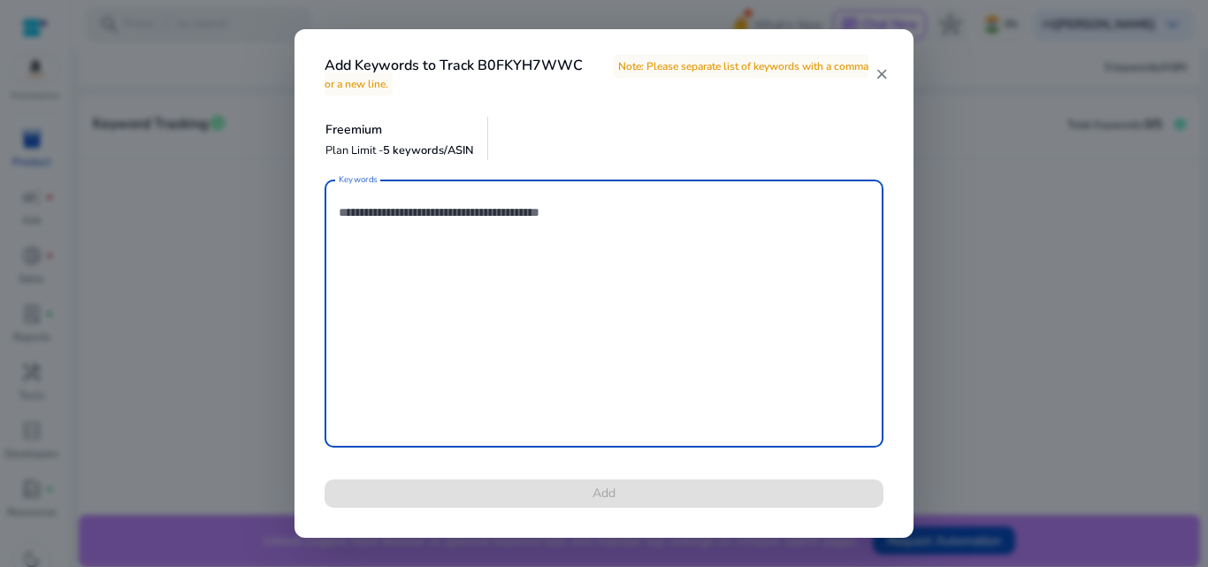
click at [886, 70] on mat-icon "close" at bounding box center [882, 74] width 14 height 16
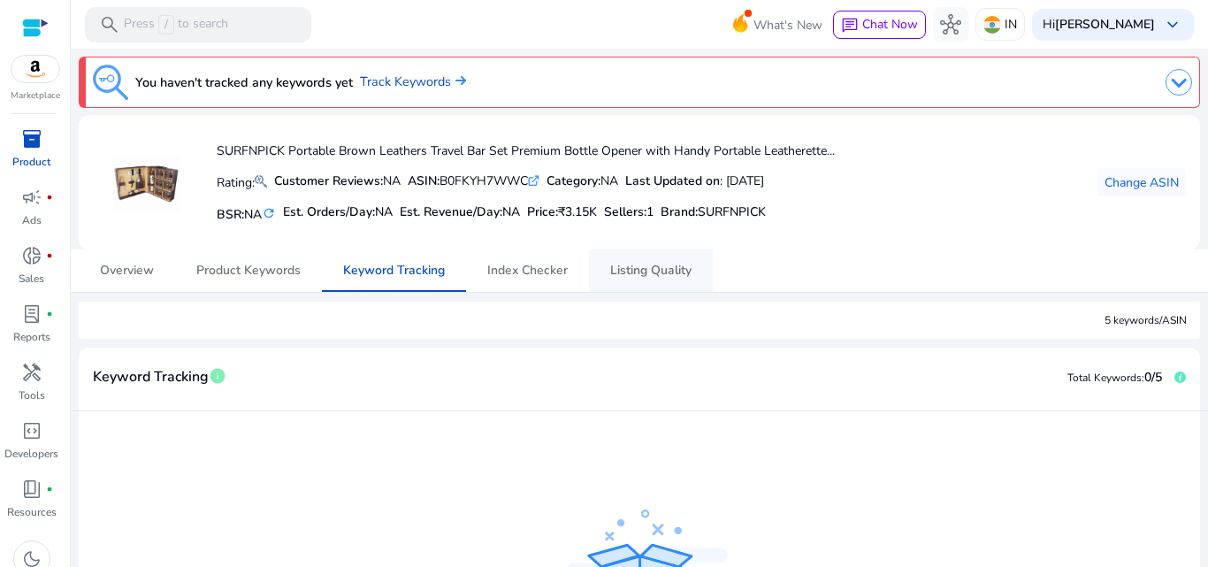
click at [616, 266] on span "Listing Quality" at bounding box center [650, 271] width 81 height 12
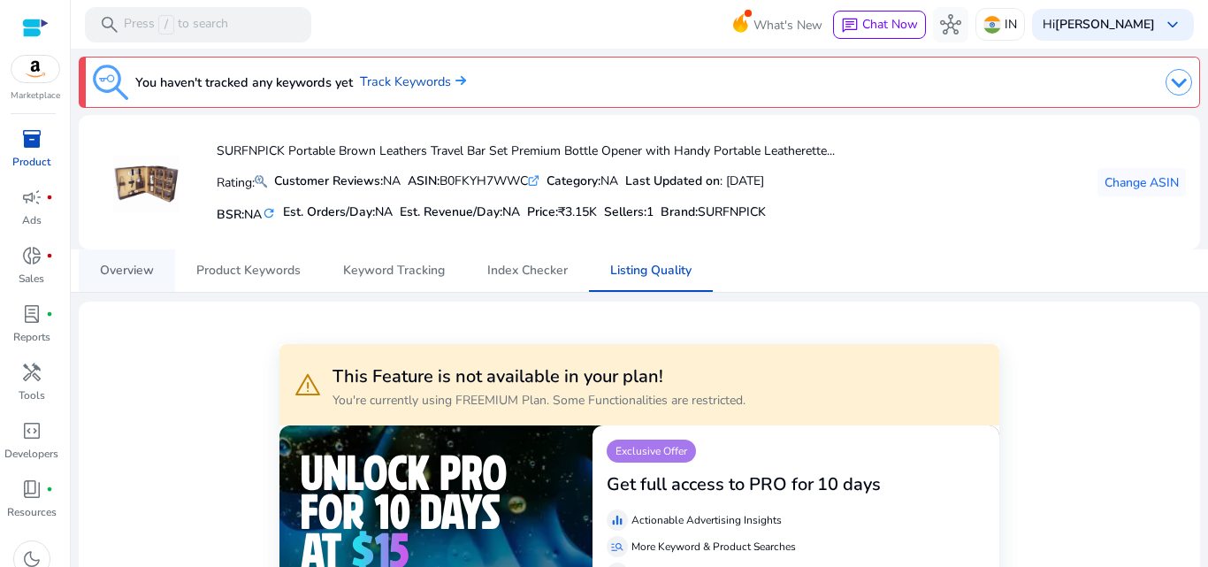
click at [148, 281] on span "Overview" at bounding box center [127, 270] width 54 height 42
